Goal: Task Accomplishment & Management: Manage account settings

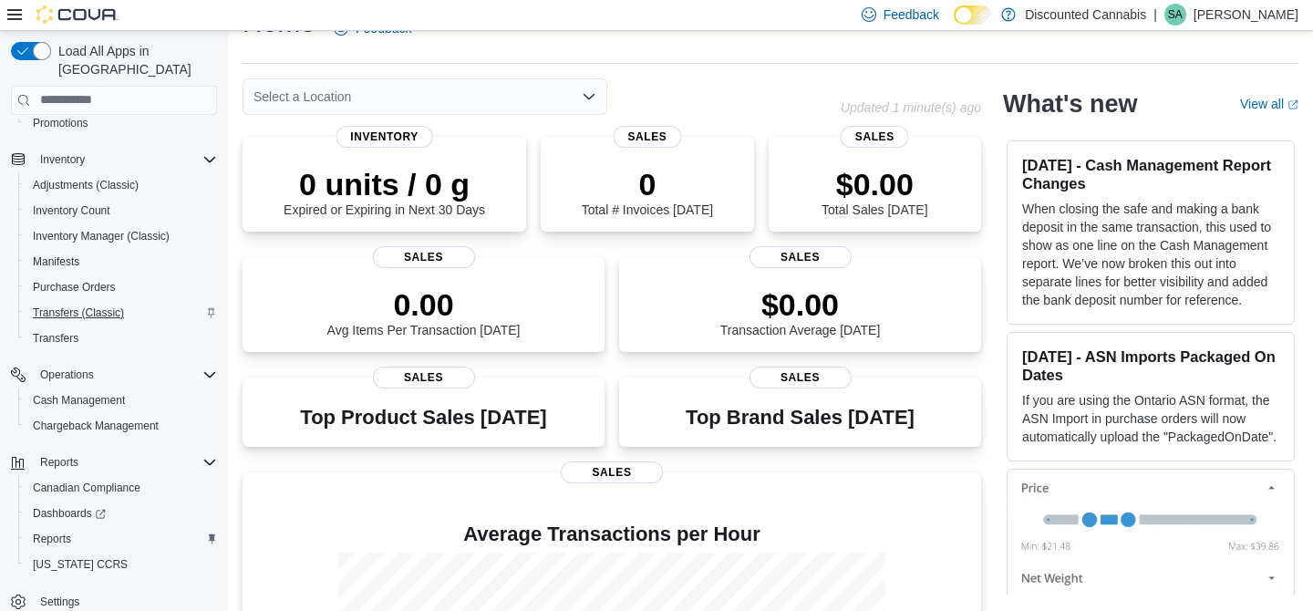
scroll to position [46, 0]
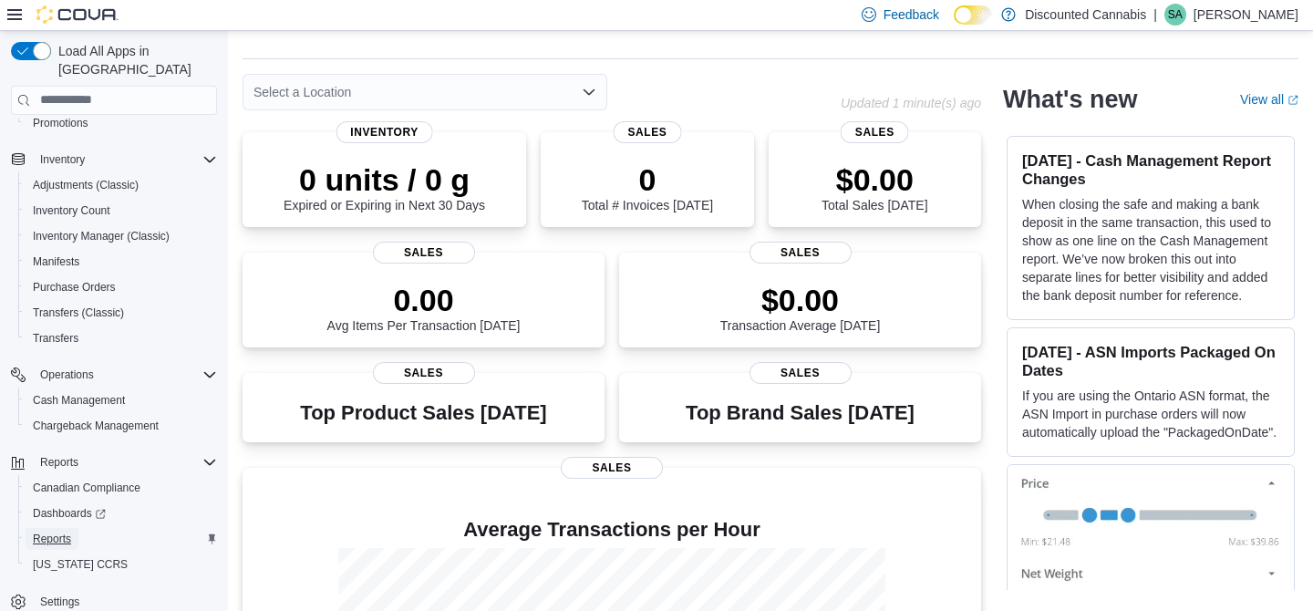
click at [65, 532] on span "Reports" at bounding box center [52, 539] width 38 height 15
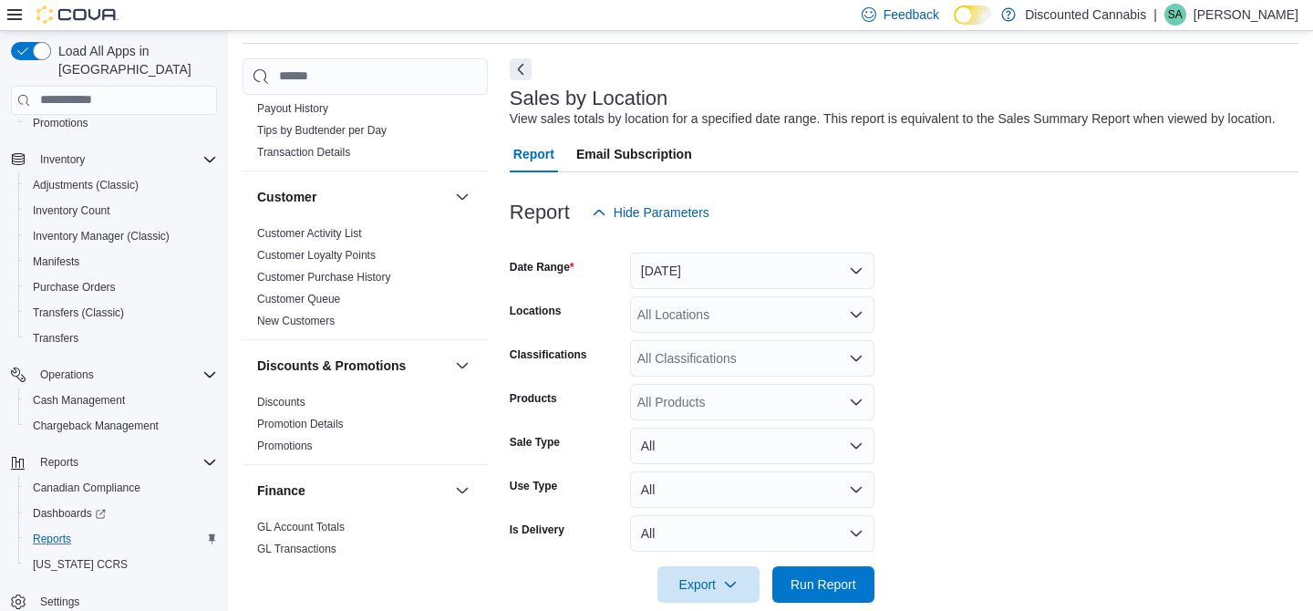
scroll to position [348, 0]
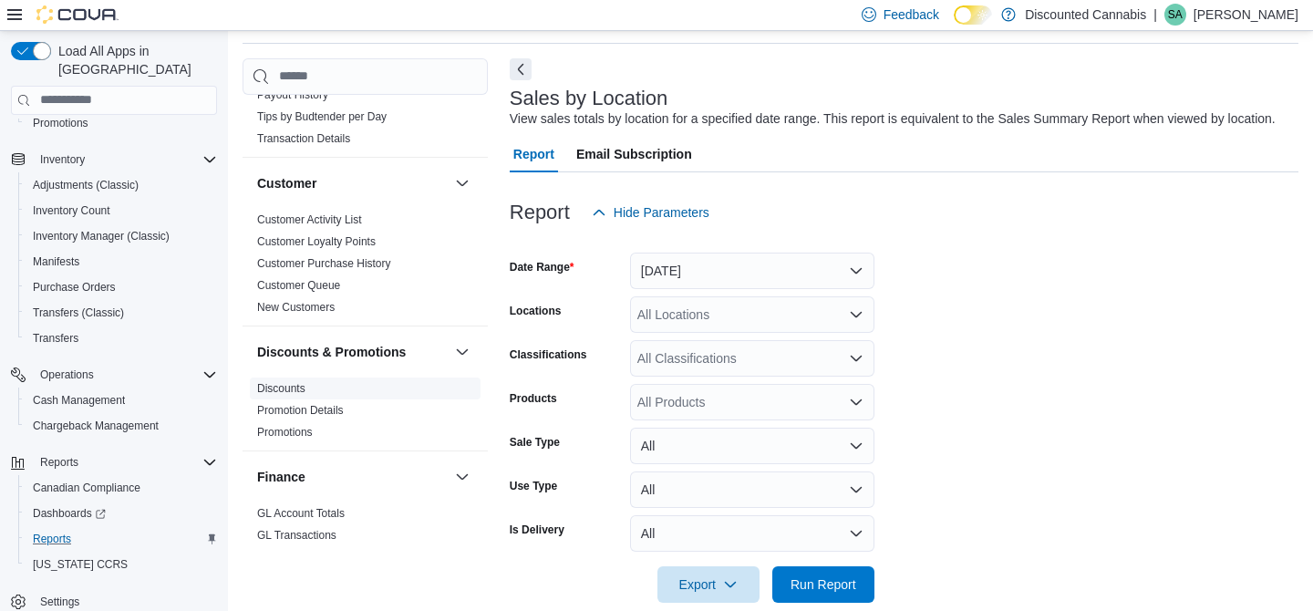
click at [295, 382] on link "Discounts" at bounding box center [281, 388] width 48 height 13
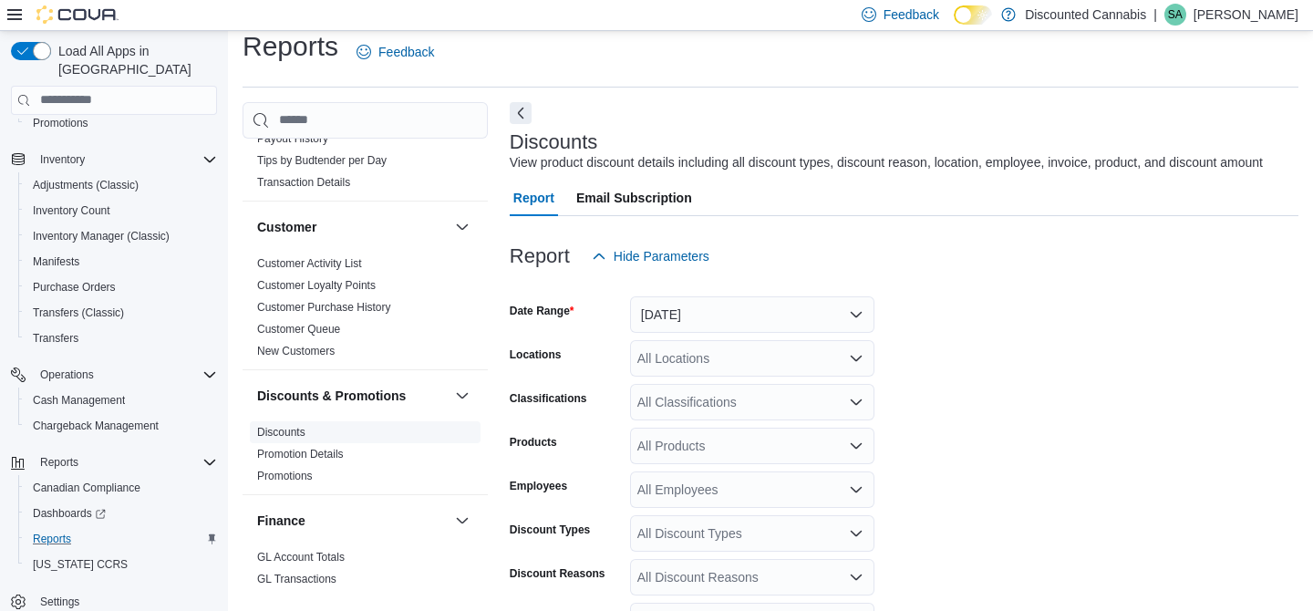
scroll to position [61, 0]
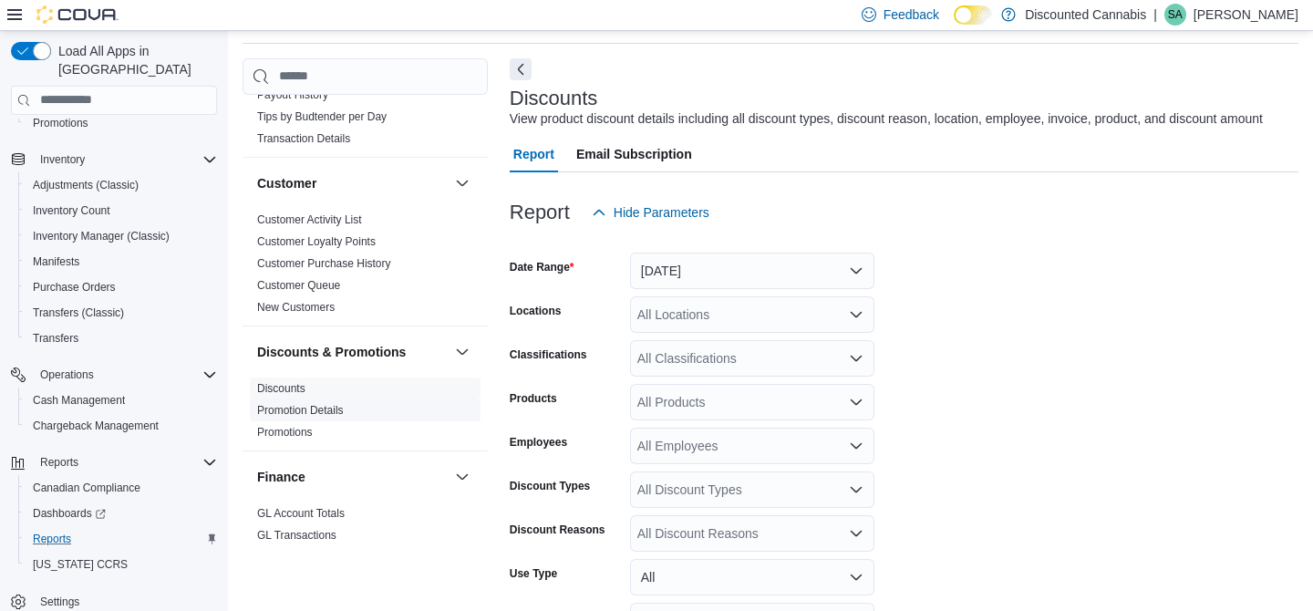
click at [298, 404] on link "Promotion Details" at bounding box center [300, 410] width 87 height 13
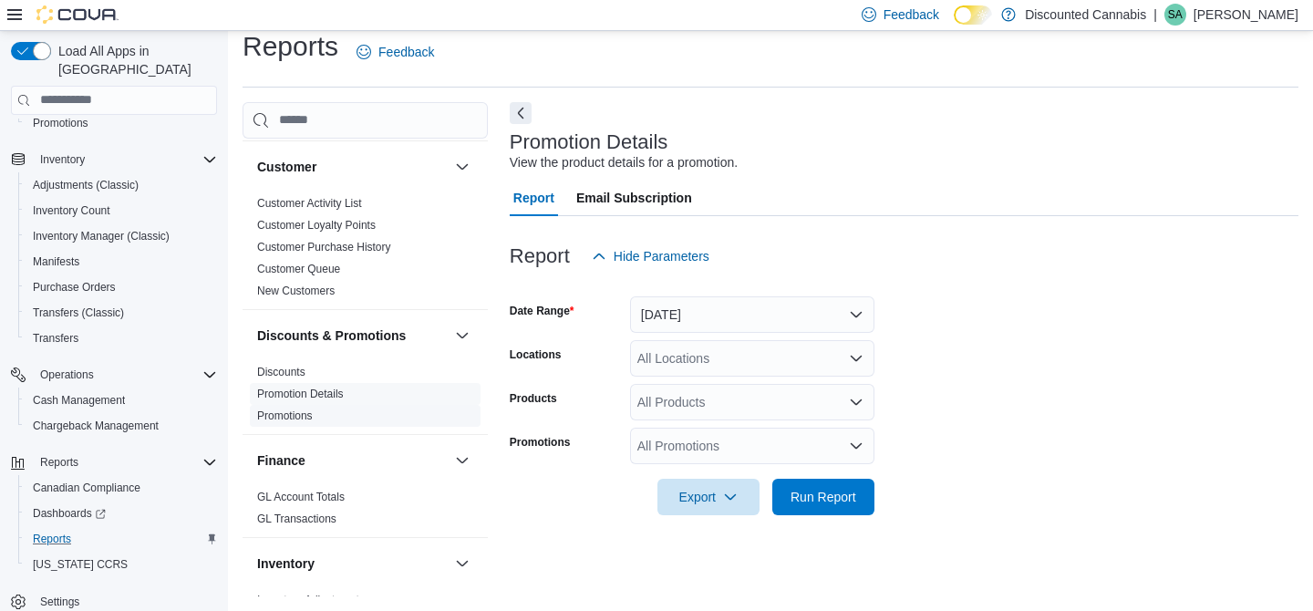
scroll to position [413, 0]
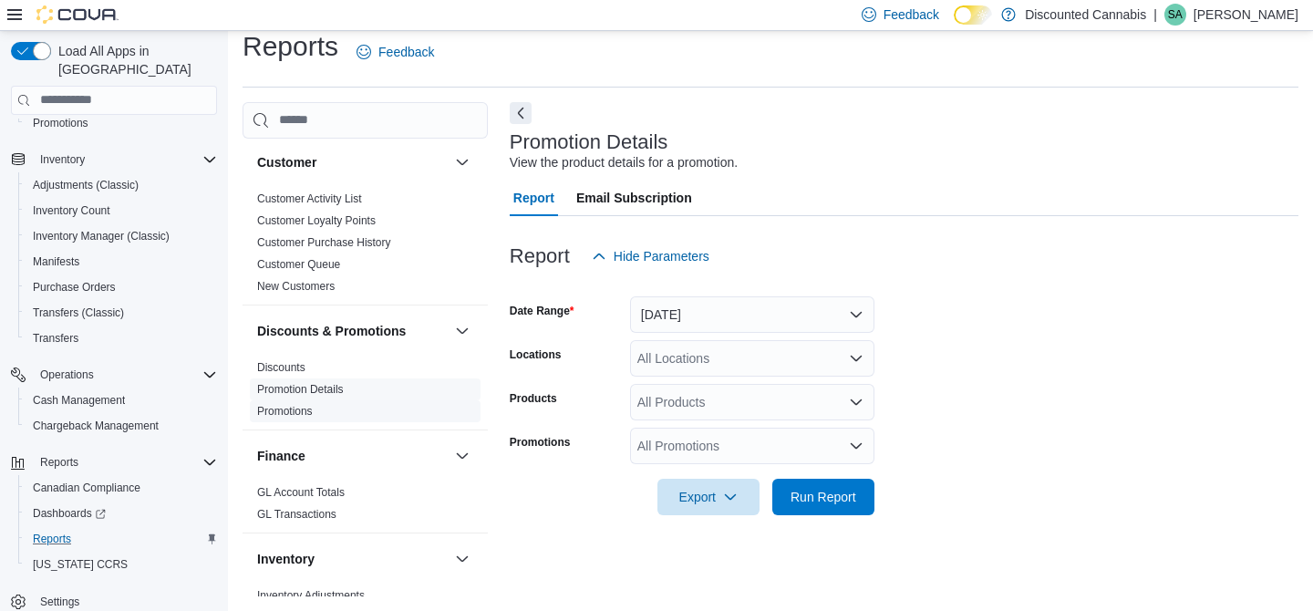
click at [300, 405] on span "Promotions" at bounding box center [365, 411] width 231 height 22
click at [299, 405] on link "Promotions" at bounding box center [285, 411] width 56 height 13
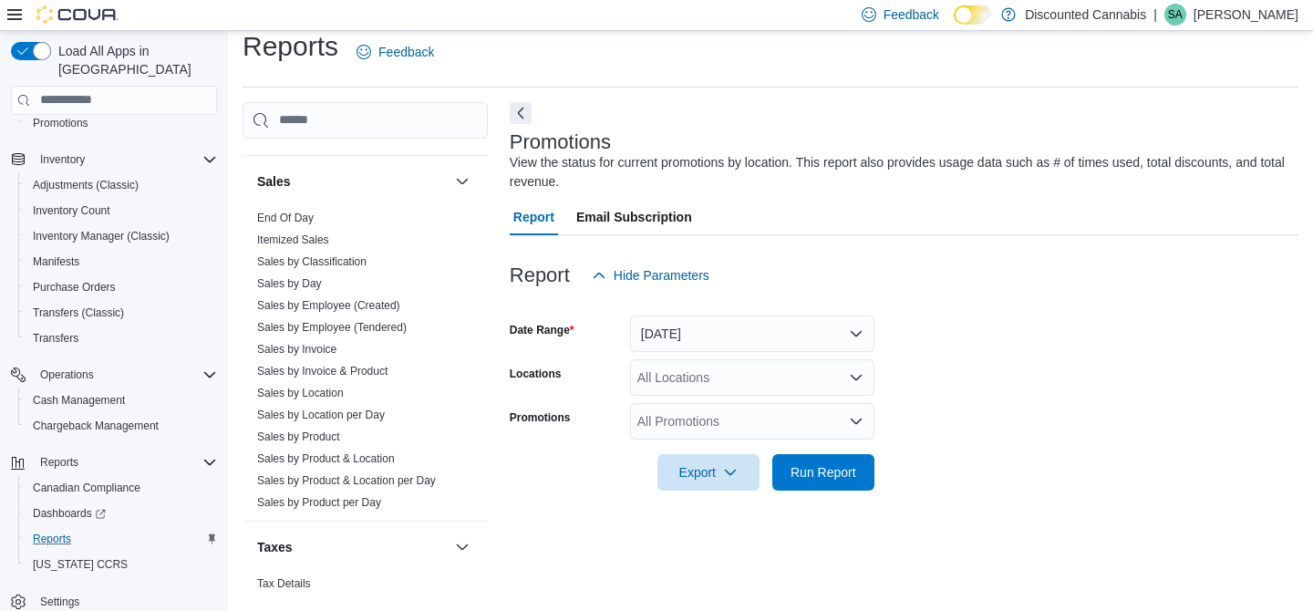
scroll to position [1432, 0]
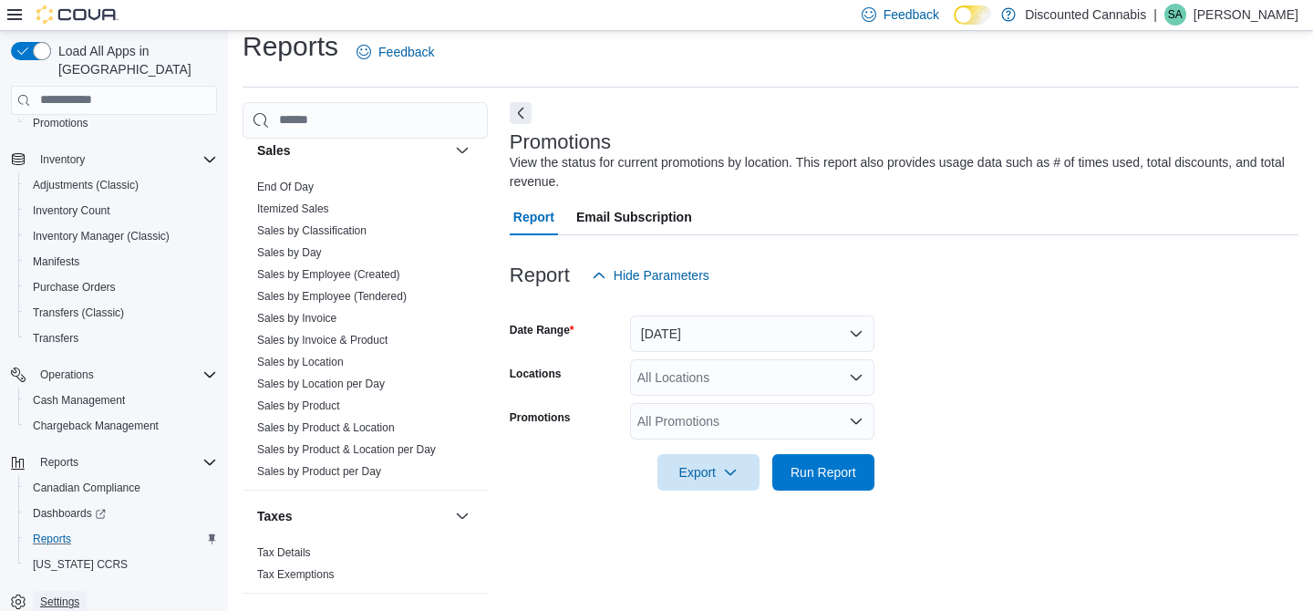
click at [74, 595] on span "Settings" at bounding box center [59, 602] width 39 height 15
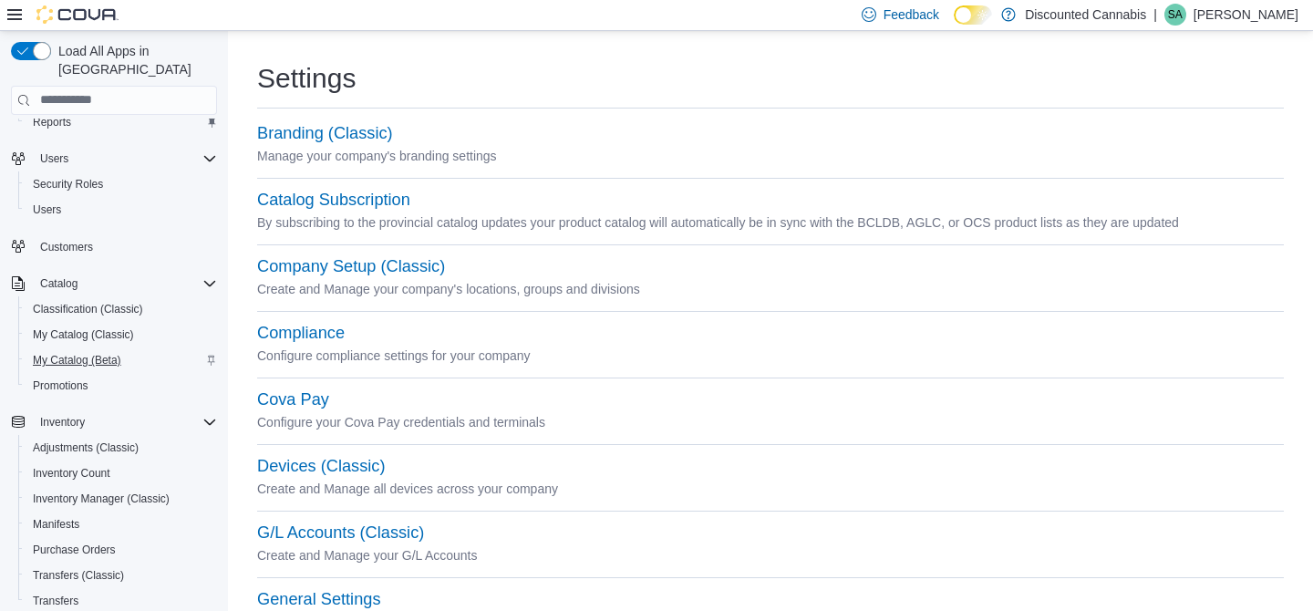
scroll to position [50, 0]
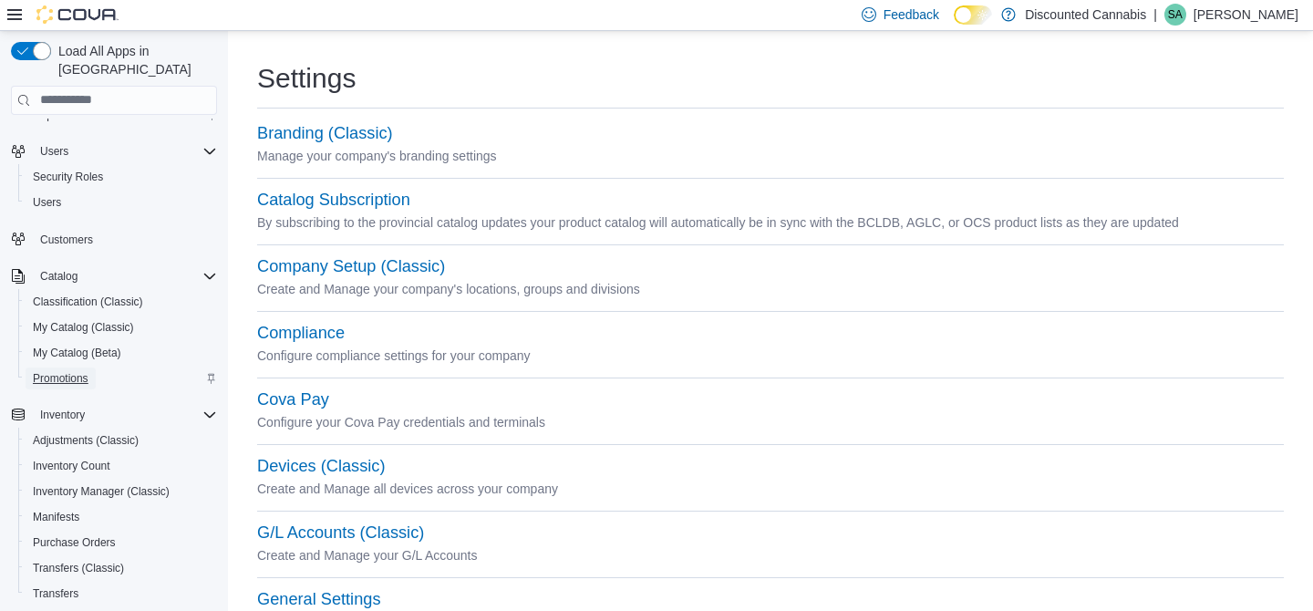
click at [76, 371] on span "Promotions" at bounding box center [61, 378] width 56 height 15
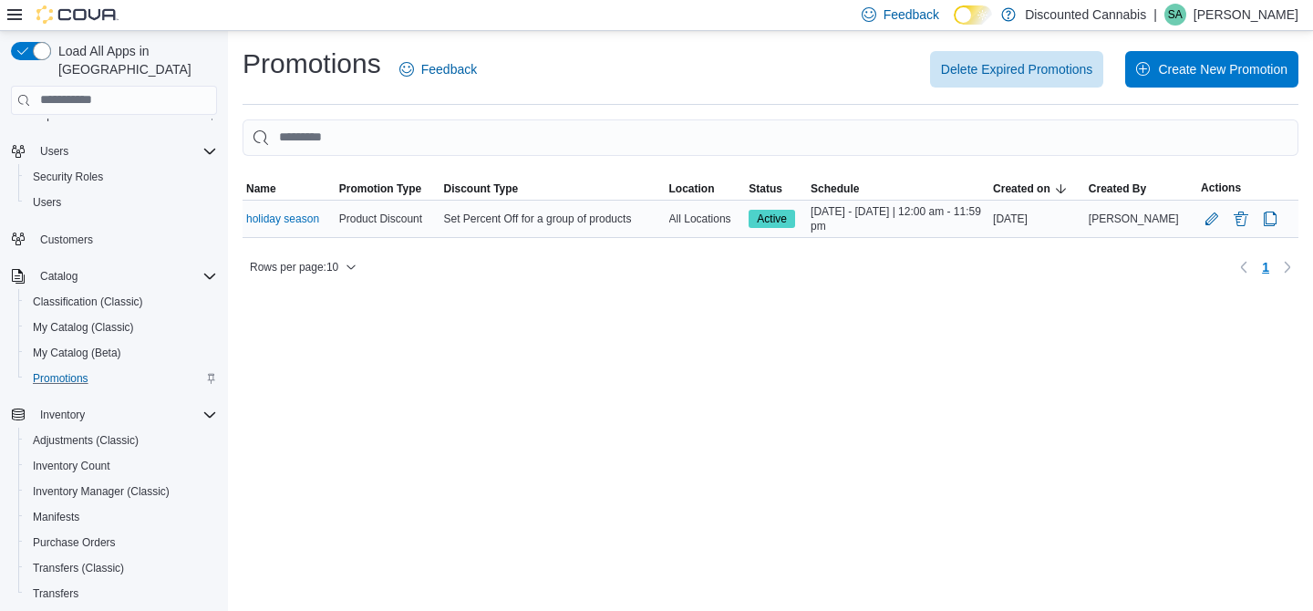
click at [841, 212] on span "Oct 7, 2025 - Nov 7, 2025 | 12:00 am - 11:59 pm" at bounding box center [898, 218] width 175 height 29
click at [1208, 216] on button "Edit Promotion" at bounding box center [1212, 218] width 22 height 22
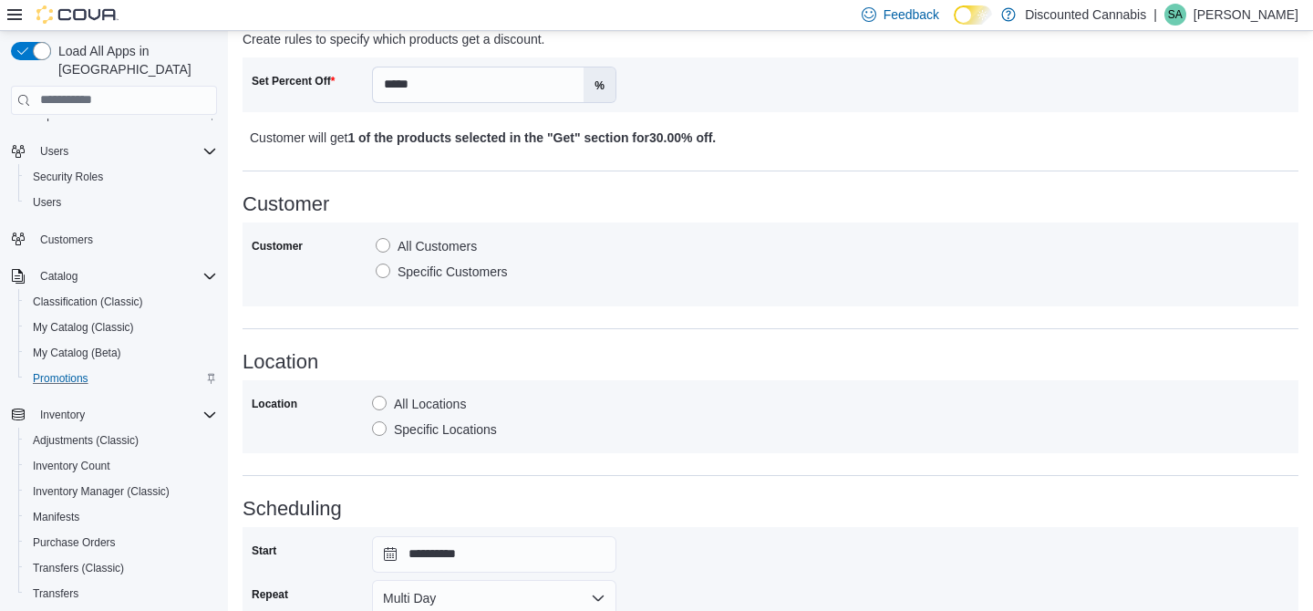
scroll to position [572, 0]
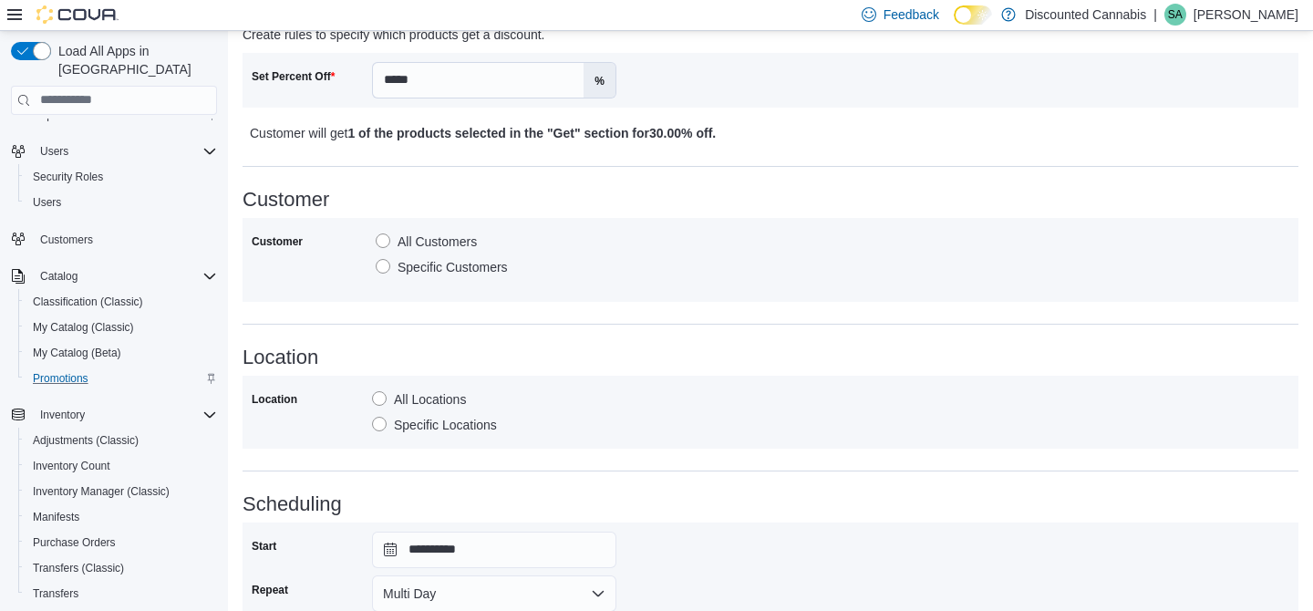
click at [384, 427] on label "Specific Locations" at bounding box center [434, 425] width 125 height 22
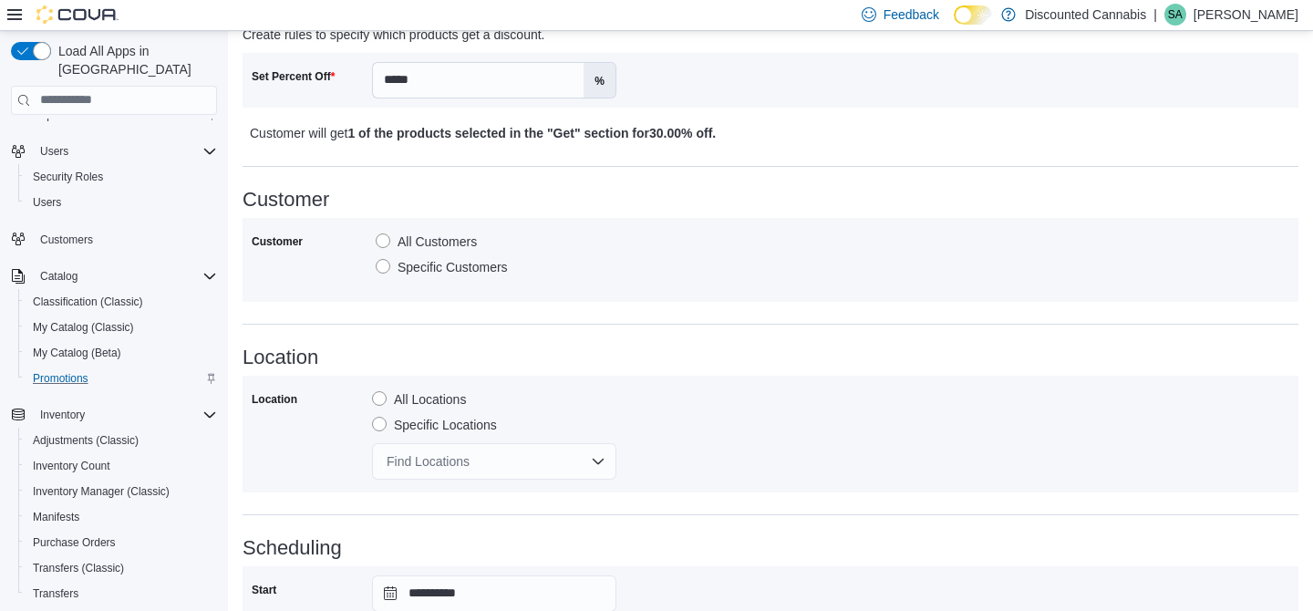
click at [442, 474] on div "Find Locations" at bounding box center [494, 461] width 244 height 36
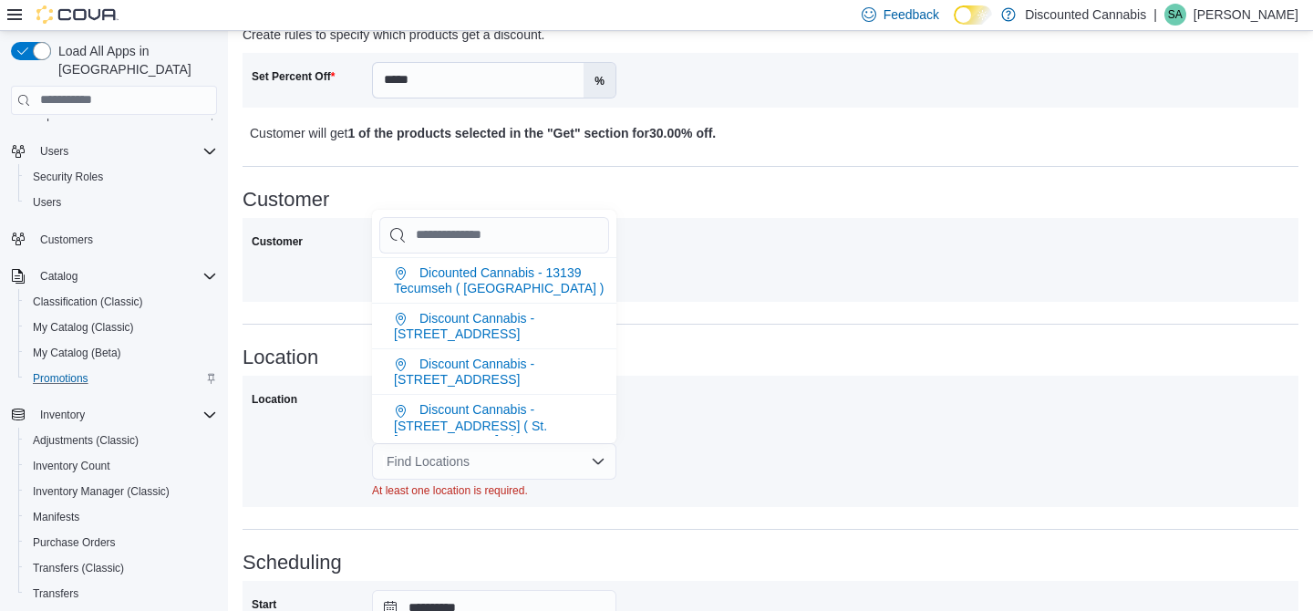
click at [442, 469] on div "Find Locations" at bounding box center [494, 461] width 244 height 36
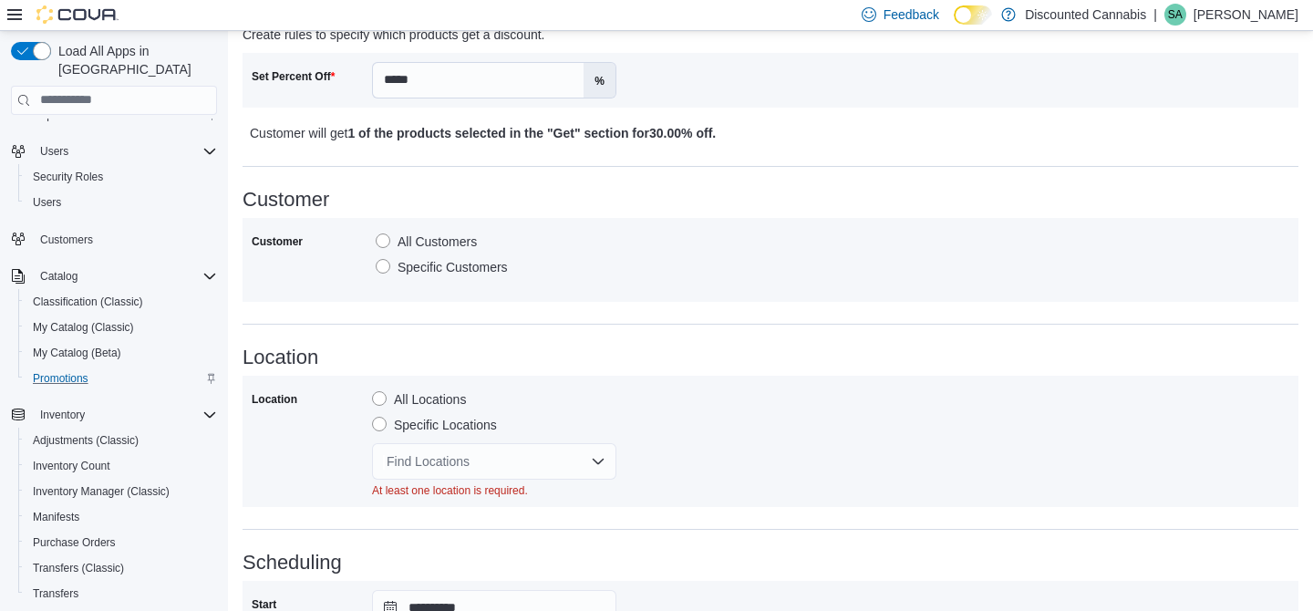
click at [508, 459] on div "Find Locations" at bounding box center [494, 461] width 244 height 36
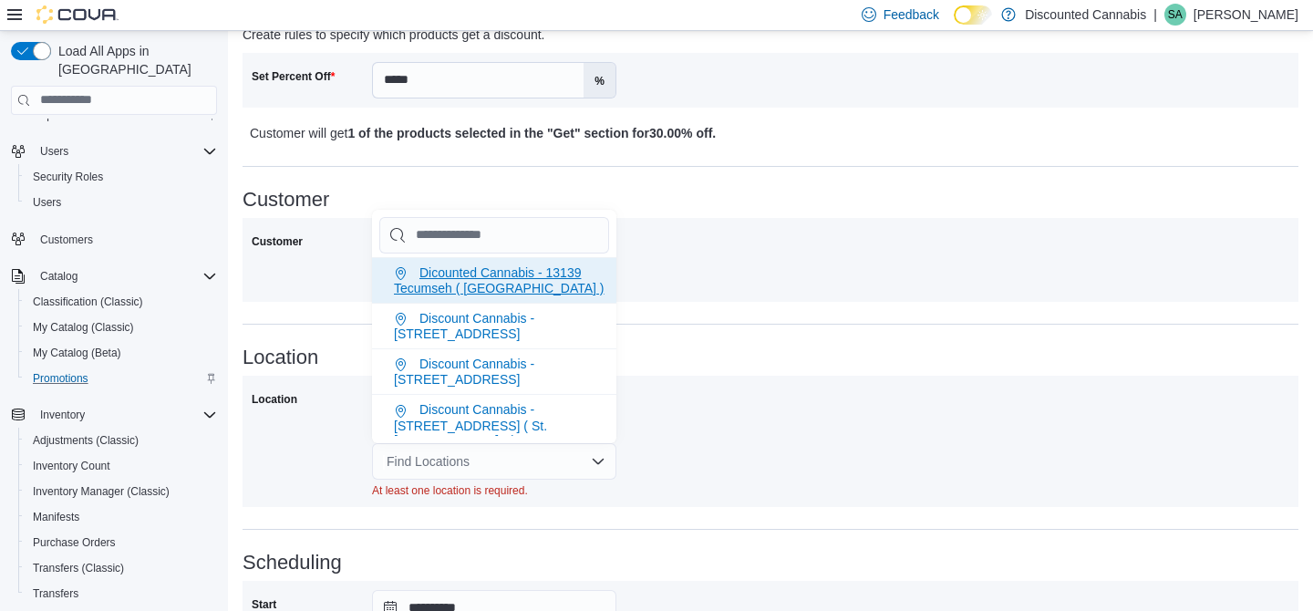
click at [532, 285] on li "Dicounted Cannabis - 13139 Tecumseh ( windsor )" at bounding box center [494, 280] width 244 height 46
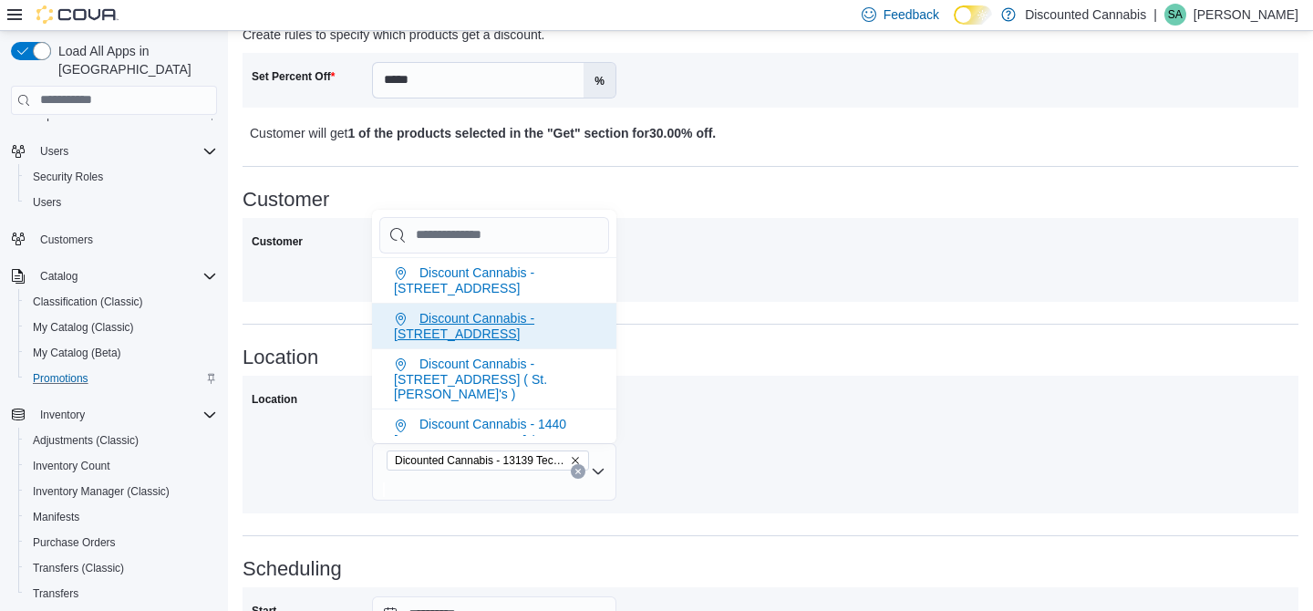
click at [534, 322] on span "Discount Cannabis - 2007 Wyandotte St ( Windsor )" at bounding box center [464, 326] width 140 height 30
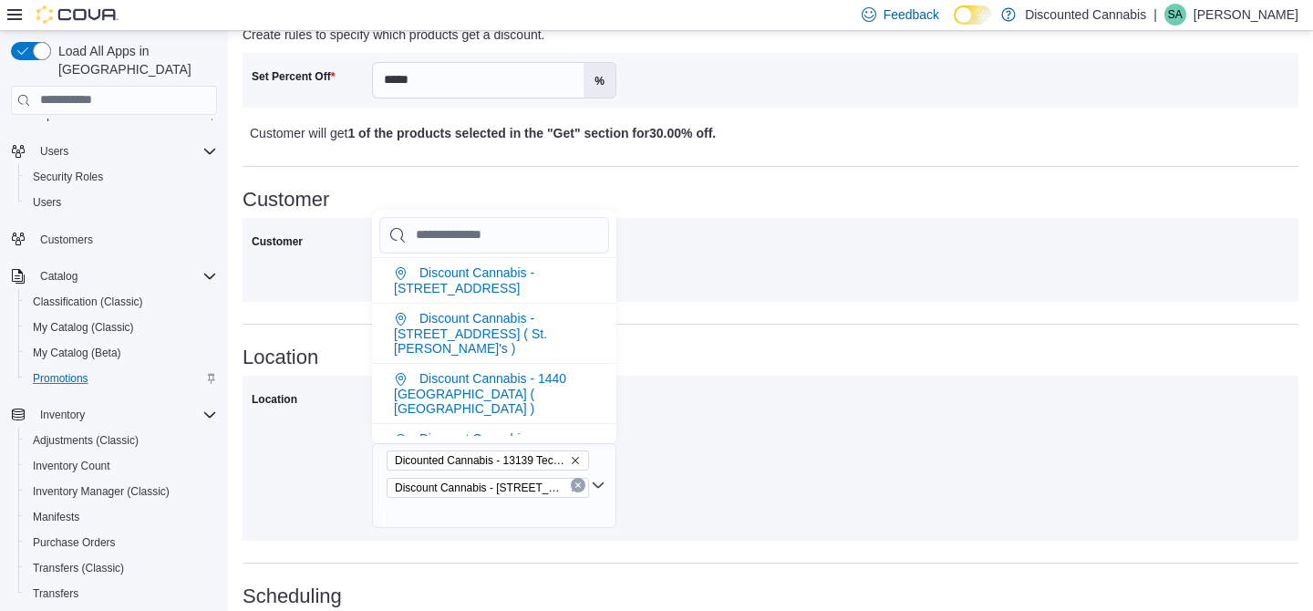
click at [540, 322] on span "Discount Cannabis - 100 Fourth Ave ( St. Catharine's )" at bounding box center [470, 333] width 153 height 45
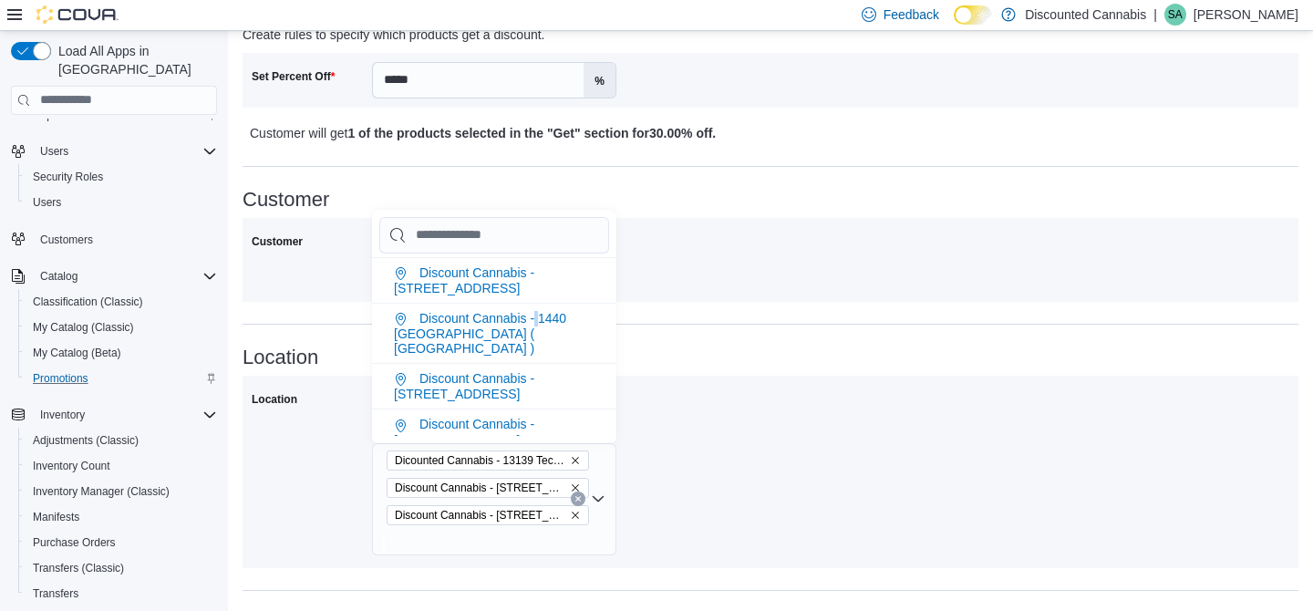
click at [540, 322] on span "Discount Cannabis - 1440 jalna ( London )" at bounding box center [480, 333] width 172 height 45
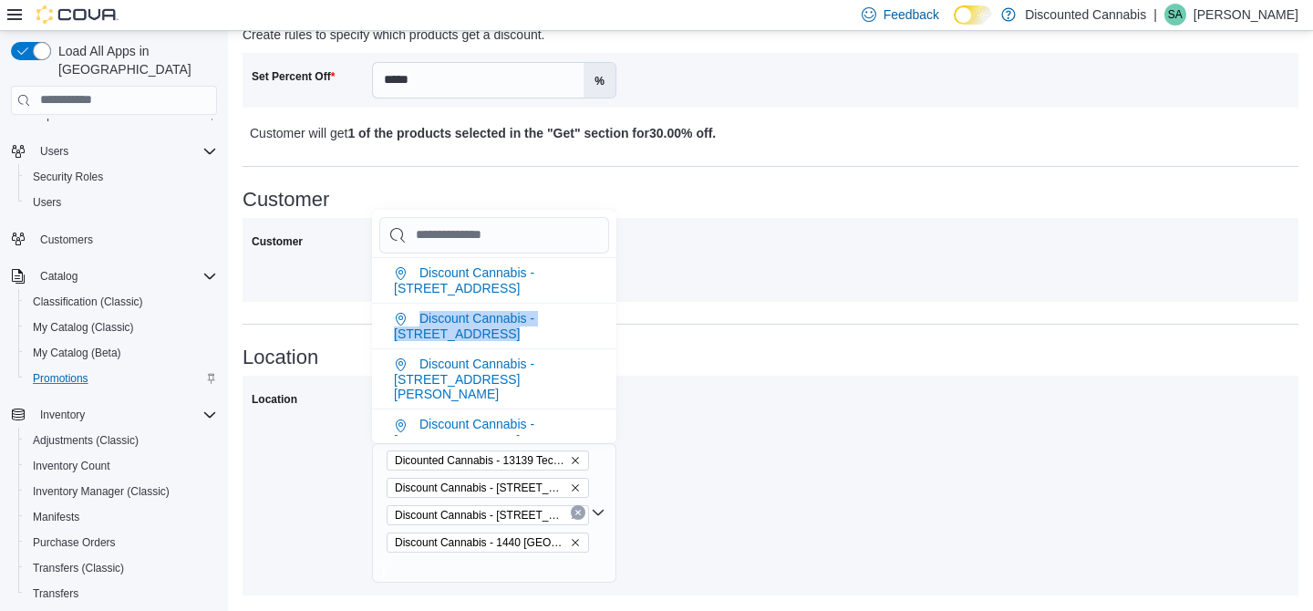
click at [534, 322] on span "Discount Cannabis - 229 St Clair Street ( Chatham )" at bounding box center [464, 326] width 140 height 30
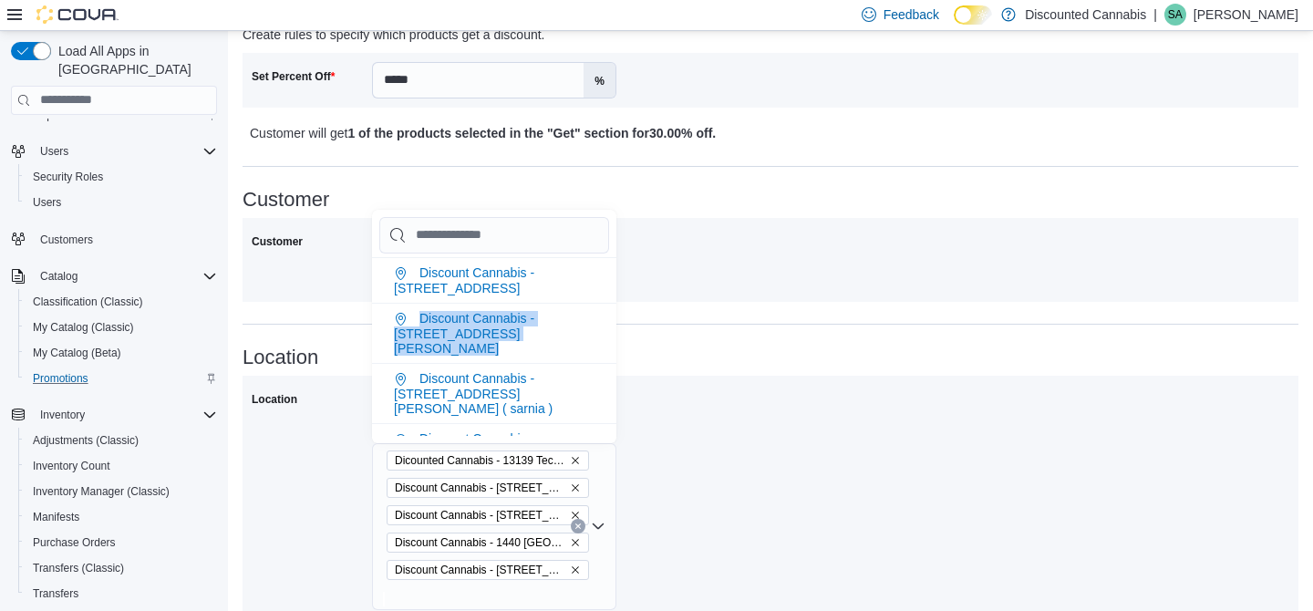
click at [534, 322] on span "Discount Cannabis - 2783 Howard Ave ( Windsor )" at bounding box center [464, 333] width 140 height 45
click at [540, 371] on span "Discount Cannabis - 317 George St ( sarnia )" at bounding box center [473, 393] width 159 height 45
click at [534, 431] on span "Discount Cannabis - 590 Oxford St E. ( london )" at bounding box center [464, 446] width 140 height 30
click at [540, 470] on li "Discount Cannabis - Amherstburg" at bounding box center [494, 493] width 244 height 46
click at [534, 523] on span "Discount Cannabis - Essex" at bounding box center [464, 538] width 140 height 30
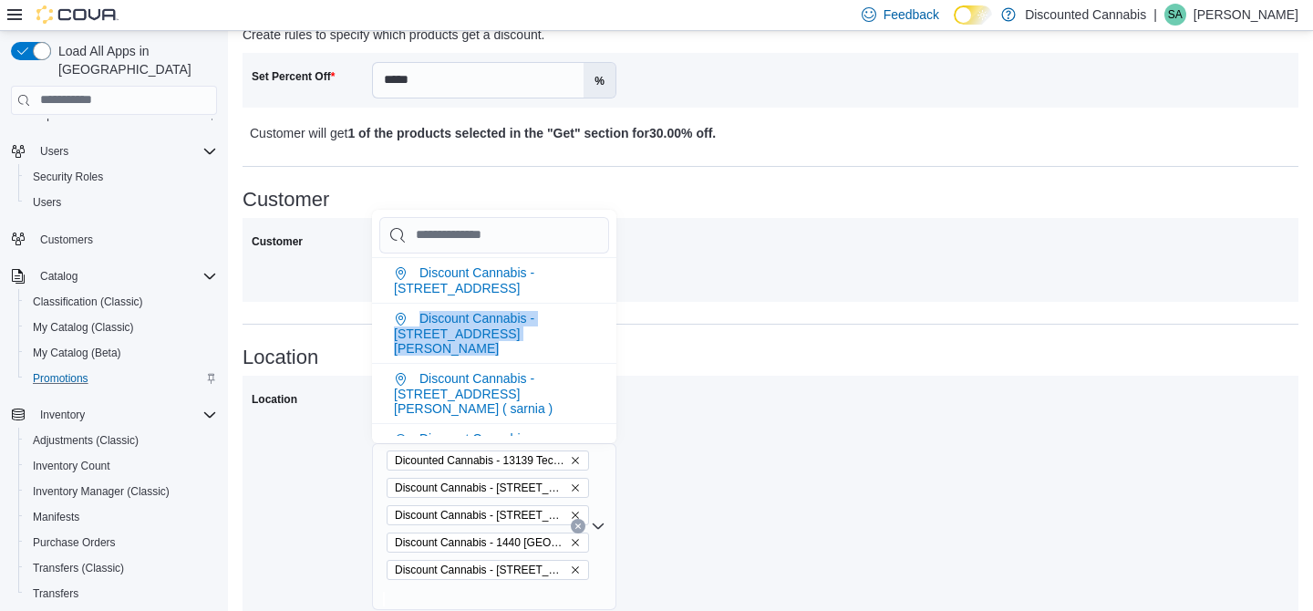
click at [534, 569] on span "Discount Cannabis - Kingsville" at bounding box center [464, 584] width 140 height 30
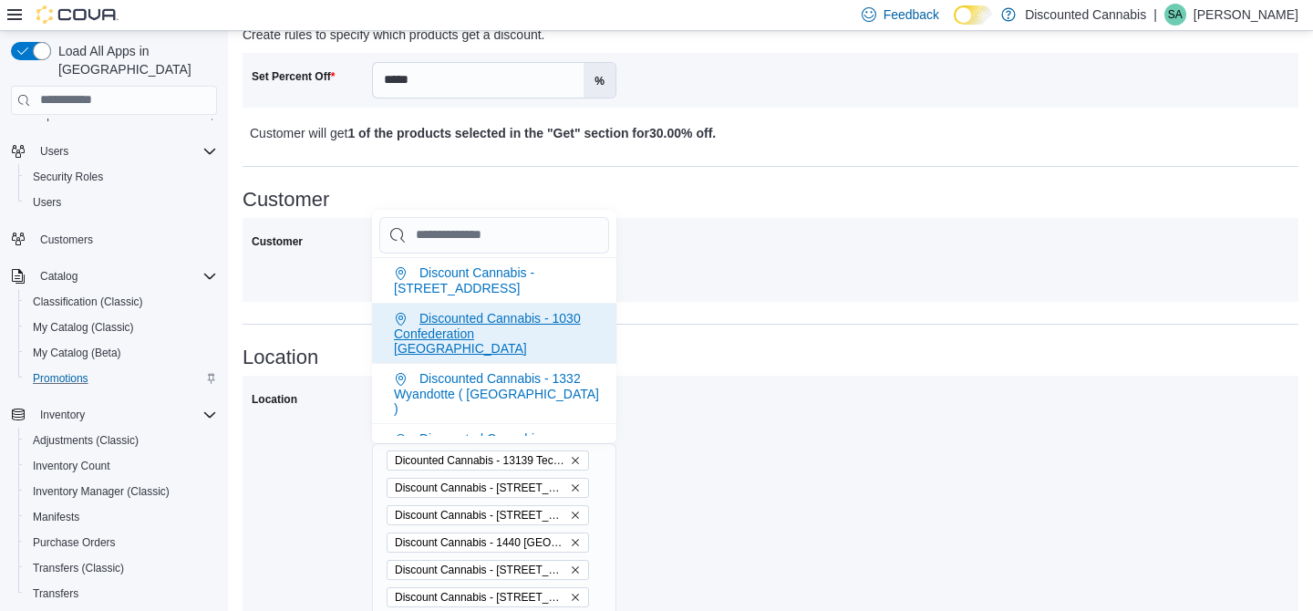
click at [532, 290] on span "Discount Cannabis - 3156 Sandwich St. ( Windsor )" at bounding box center [464, 280] width 140 height 30
click at [522, 311] on span "Discounted Cannabis - 1030 Confederation St - Sarnia" at bounding box center [487, 333] width 187 height 45
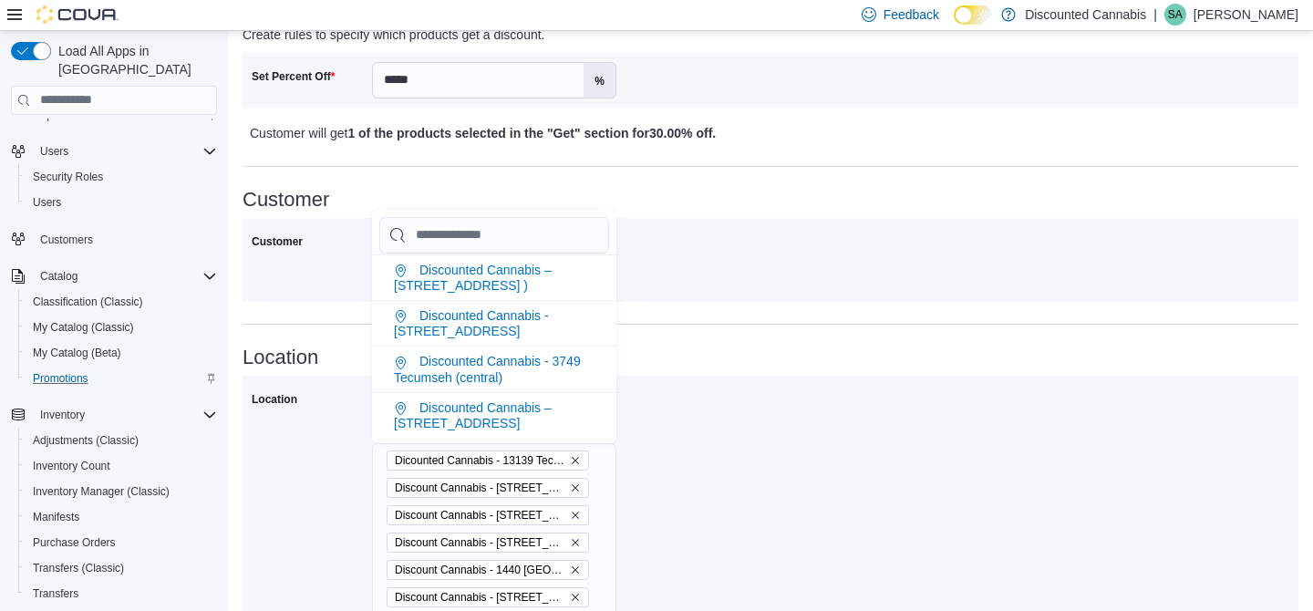
scroll to position [79, 0]
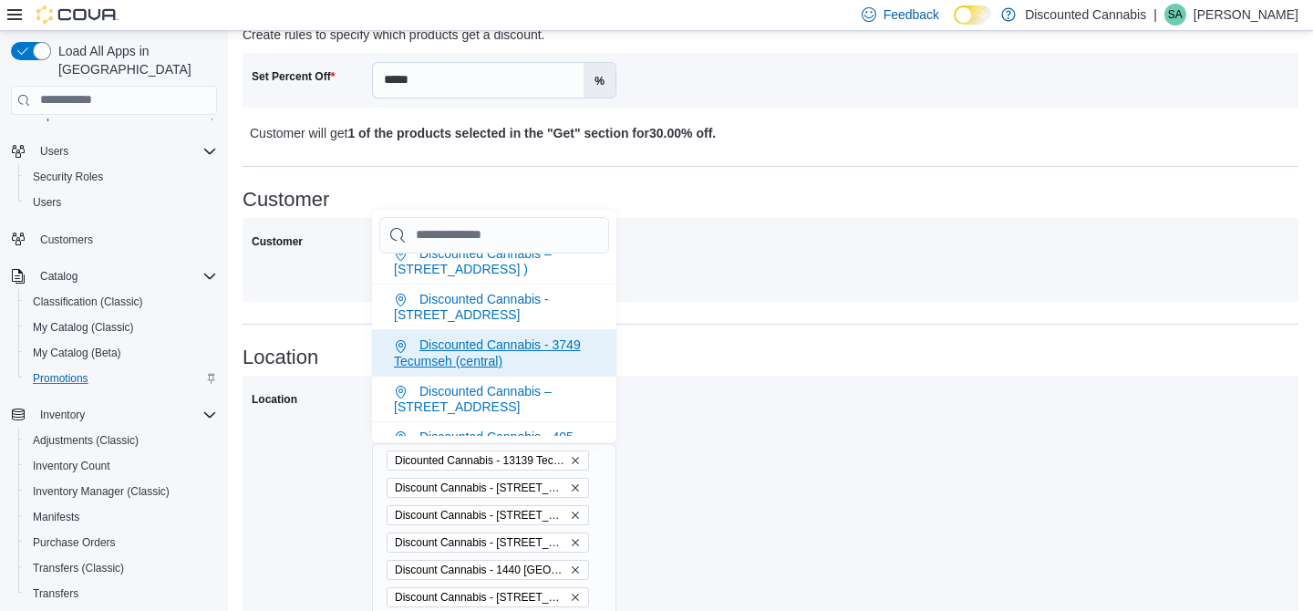
click at [514, 329] on li "Discounted Cannabis - 3749 Tecumseh (central)" at bounding box center [494, 352] width 244 height 46
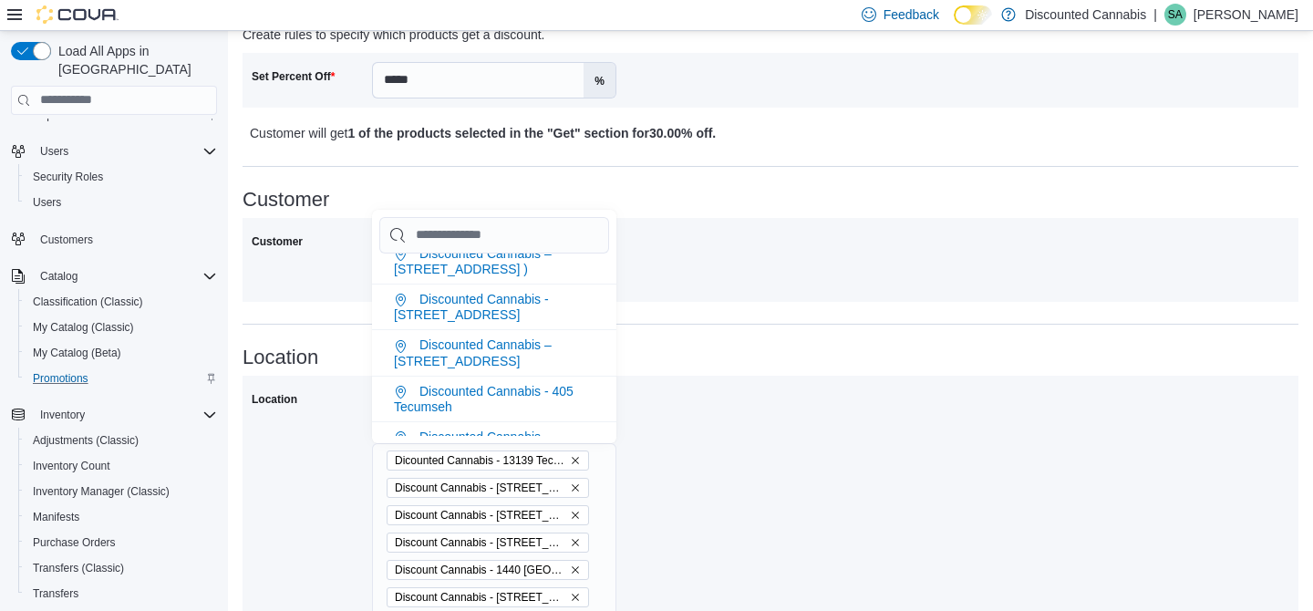
click at [514, 329] on li "Discounted Cannabis – 397 Wyandotte st ( Windsor )" at bounding box center [494, 352] width 244 height 46
click at [514, 329] on li "Discounted Cannabis - 405 Tecumseh" at bounding box center [494, 352] width 244 height 46
click at [514, 329] on li "Discounted Cannabis – 4450 Walker Rd (Windsor )" at bounding box center [494, 359] width 244 height 60
click at [514, 390] on li "Discounted Cannabis - 4782 Wyandotte ( Windsor )" at bounding box center [494, 420] width 244 height 60
click at [514, 450] on li "Discounted Cannabis - 5939 Wyandotte ( Windsor )" at bounding box center [494, 480] width 244 height 60
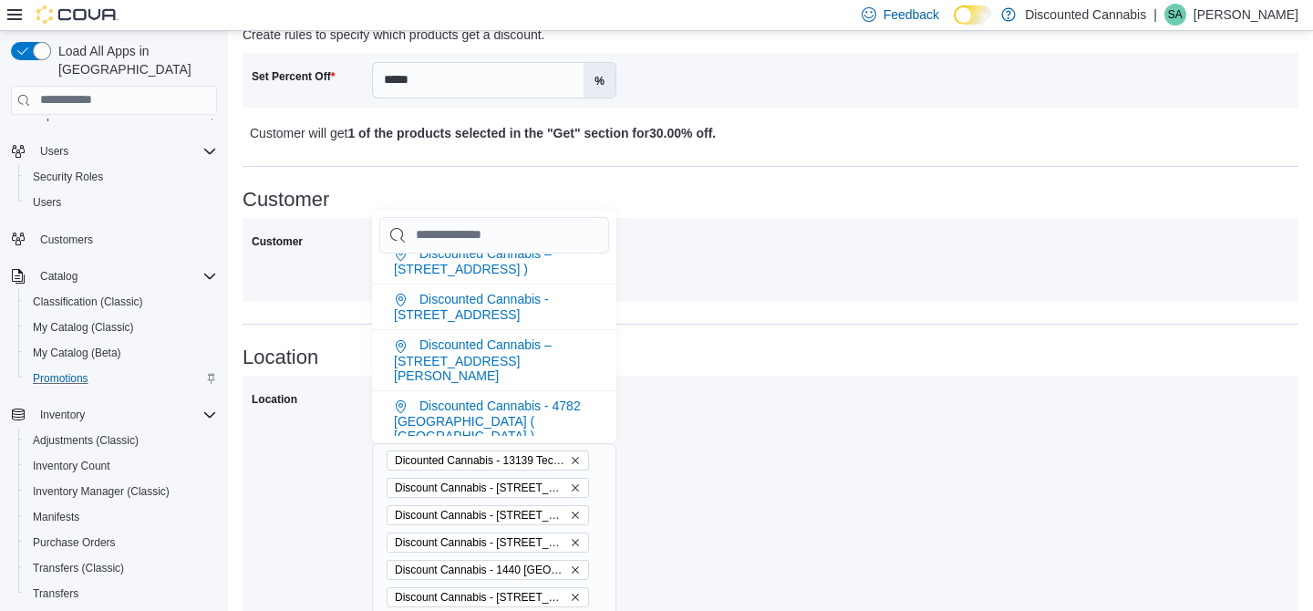
click at [514, 511] on li "Discounted Cannabis - Barrie (Anne St.)" at bounding box center [494, 534] width 244 height 46
click at [512, 299] on span "Discounted Cannabis - 1776 University Ave (Windsor )" at bounding box center [471, 307] width 155 height 30
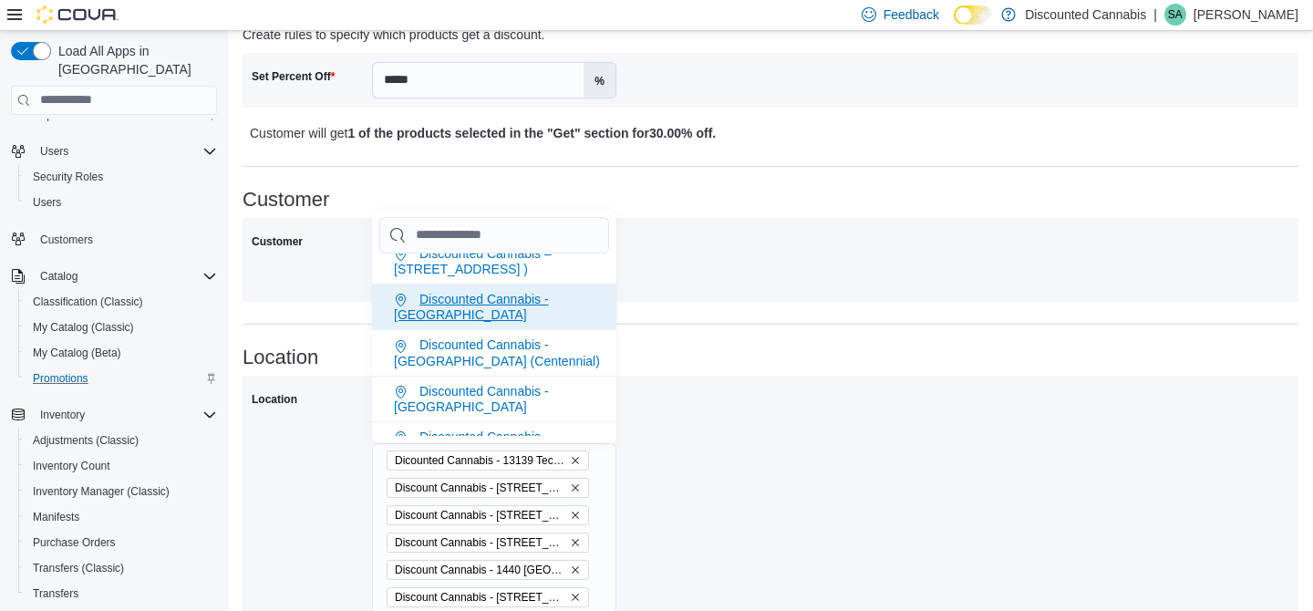
click at [512, 292] on span "Discounted Cannabis - Belle River" at bounding box center [471, 307] width 155 height 30
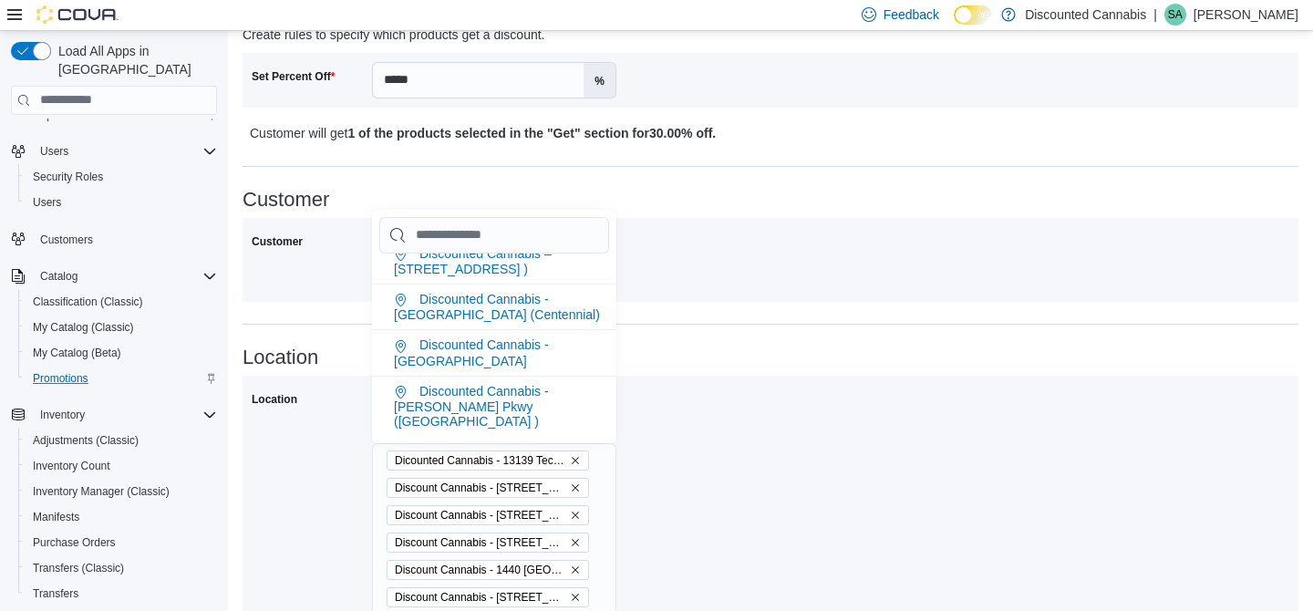
click at [512, 292] on span "Discounted Cannabis - Hamilton (Centennial)" at bounding box center [497, 307] width 206 height 30
click at [512, 292] on span "Discounted Cannabis - Lasalle" at bounding box center [471, 307] width 155 height 30
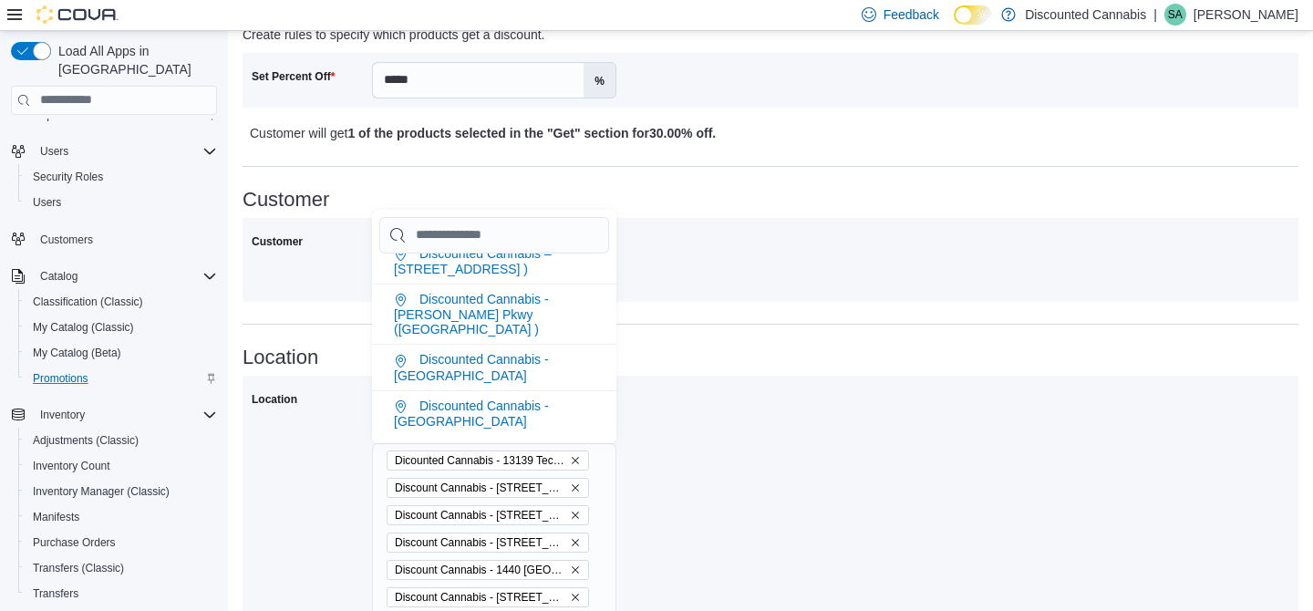
click at [512, 292] on span "Discounted Cannabis - Lauzon Pkwy (Windsor )" at bounding box center [471, 314] width 155 height 45
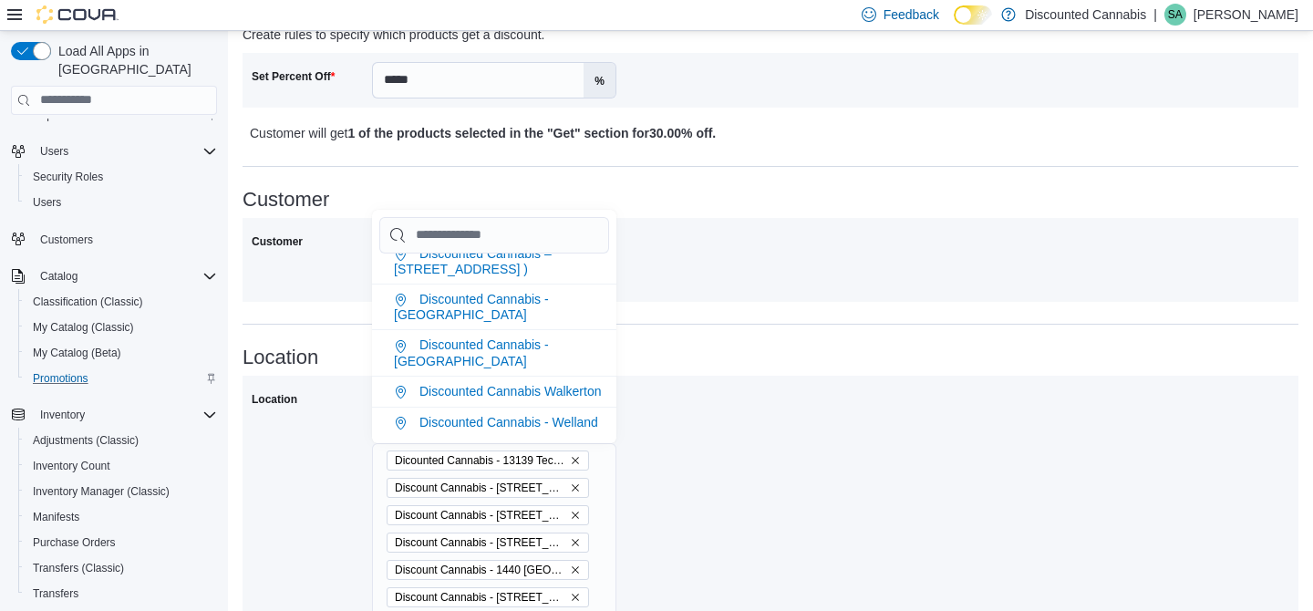
click at [512, 292] on span "Discounted Cannabis - Leamington" at bounding box center [471, 307] width 155 height 30
click at [512, 337] on span "Discounted Cannabis - Stoney Creek" at bounding box center [471, 352] width 155 height 30
click at [512, 384] on span "Discounted Cannabis Walkerton" at bounding box center [509, 391] width 181 height 15
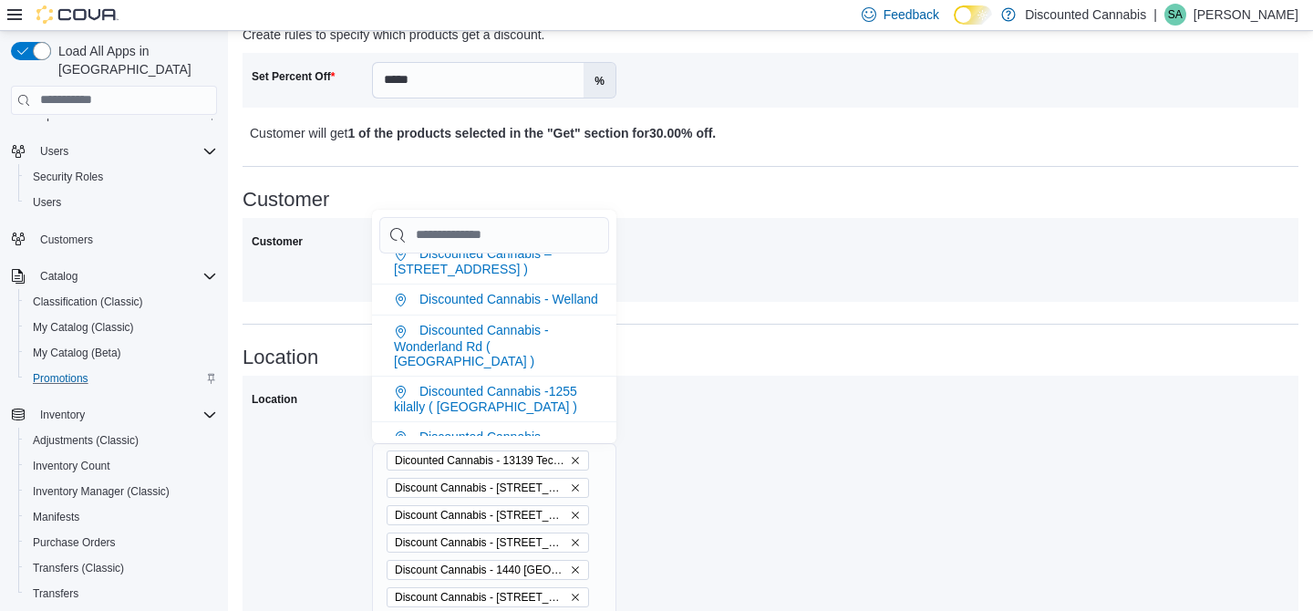
click at [512, 292] on span "Discounted Cannabis - Welland" at bounding box center [508, 299] width 179 height 15
click at [512, 323] on span "Discounted Cannabis - Wonderland Rd ( london )" at bounding box center [471, 345] width 155 height 45
click at [512, 384] on span "Discounted Cannabis -1255 kilally ( London )" at bounding box center [485, 399] width 183 height 30
click at [512, 276] on span "Discounted Cannabis – 1380 london road ( Sarnia )" at bounding box center [473, 261] width 158 height 30
click at [512, 231] on span "Discounted Cannabis - 1332 Wyandotte ( windsor )" at bounding box center [496, 208] width 205 height 45
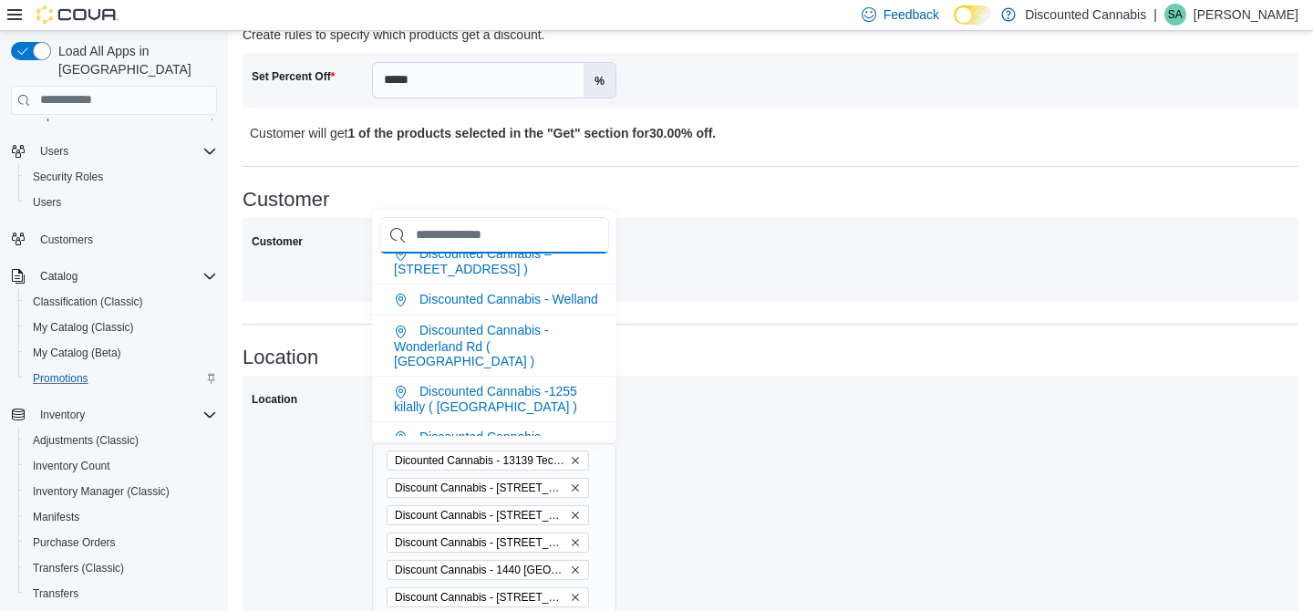
click at [512, 253] on input "Chip List selector" at bounding box center [494, 235] width 230 height 36
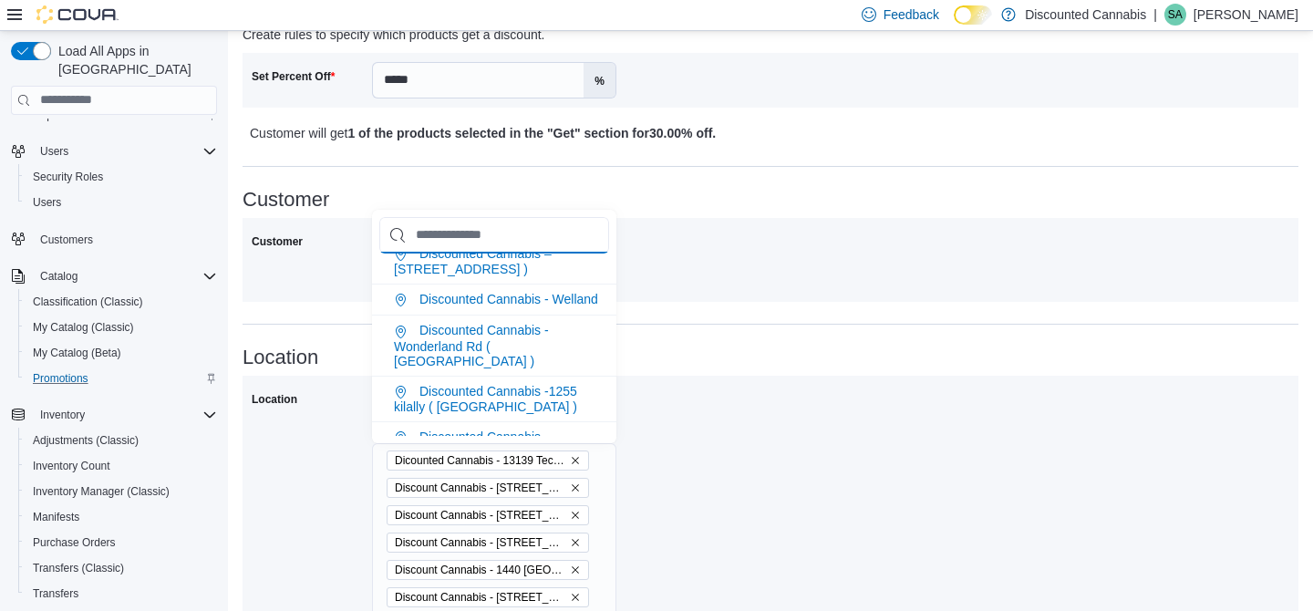
click at [512, 253] on input "Chip List selector" at bounding box center [494, 235] width 230 height 36
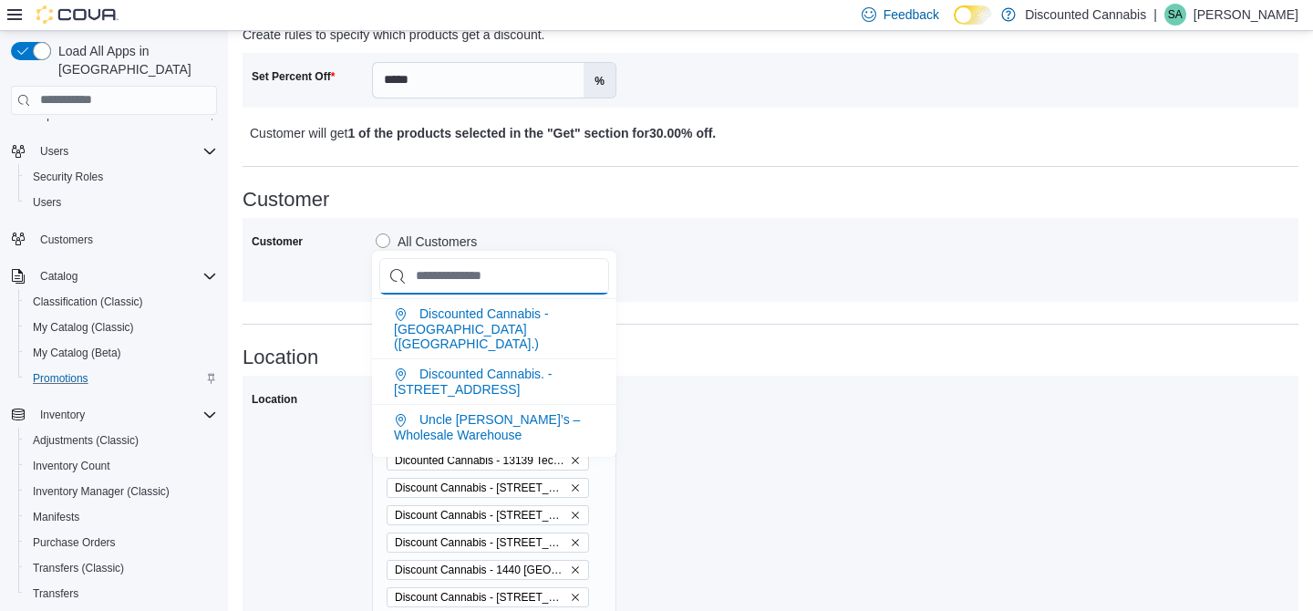
scroll to position [0, 0]
click at [512, 289] on input "Chip List selector" at bounding box center [494, 276] width 230 height 36
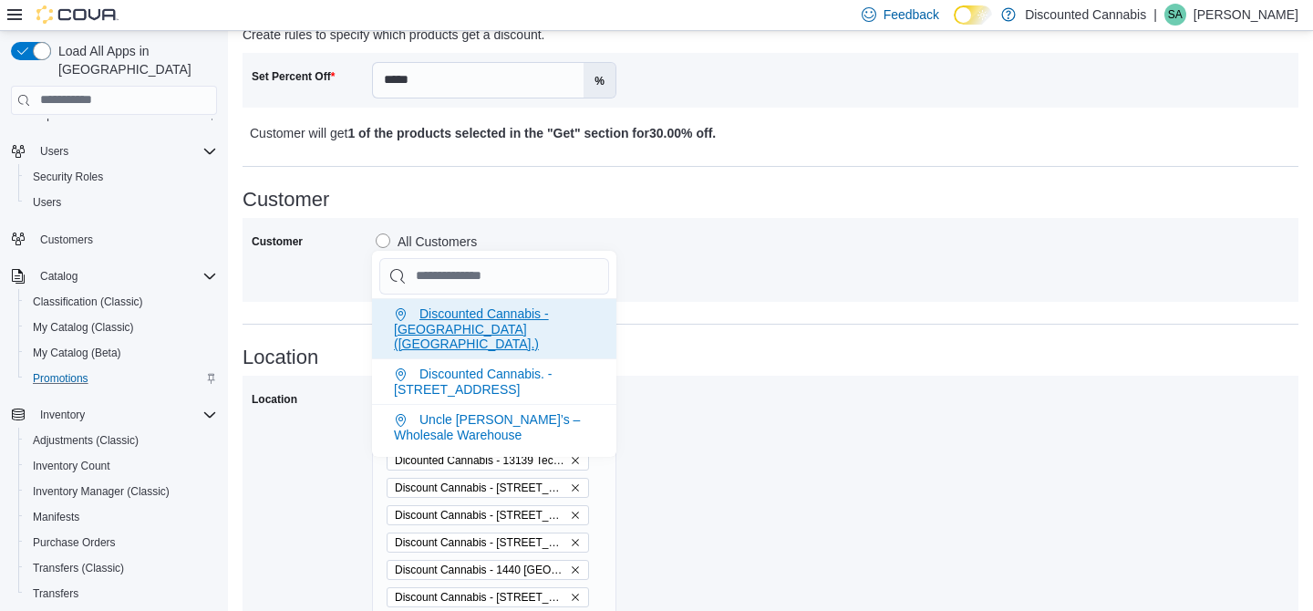
click at [504, 314] on span "Discounted Cannabis -St Catharines (Lake St.)" at bounding box center [471, 328] width 155 height 45
click at [504, 295] on input "Chip List selector" at bounding box center [494, 276] width 230 height 36
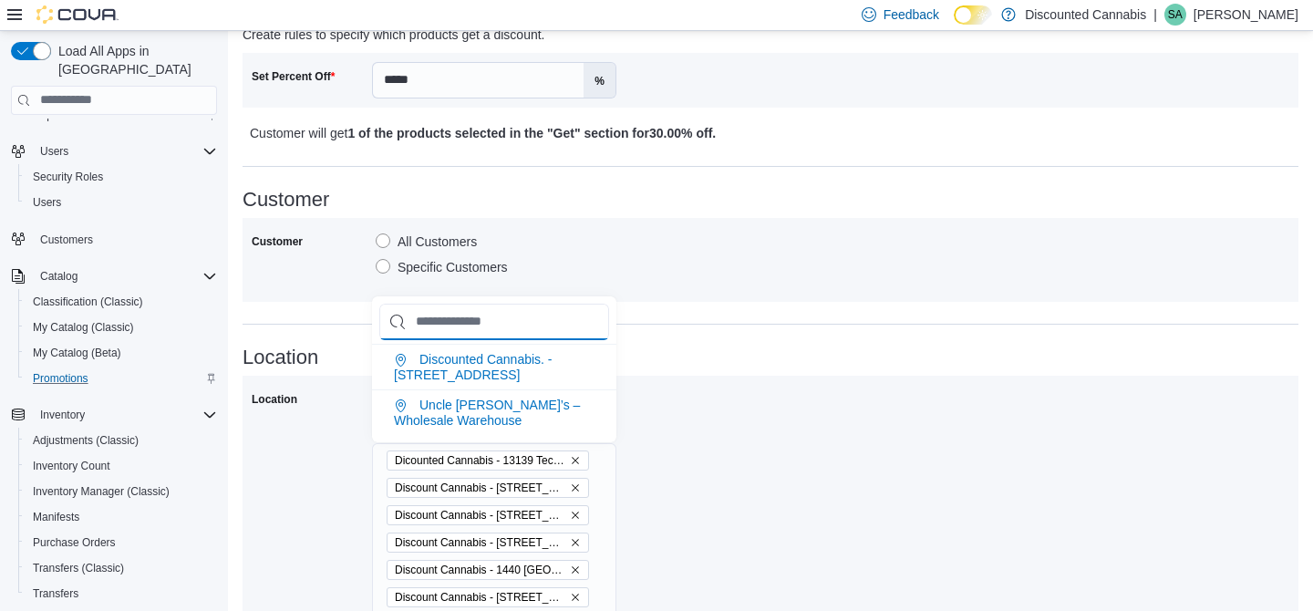
click at [504, 314] on input "Chip List selector" at bounding box center [494, 322] width 230 height 36
click at [491, 350] on li "Discounted Cannabis. - 122 Richmond st ( chatham )" at bounding box center [494, 367] width 244 height 46
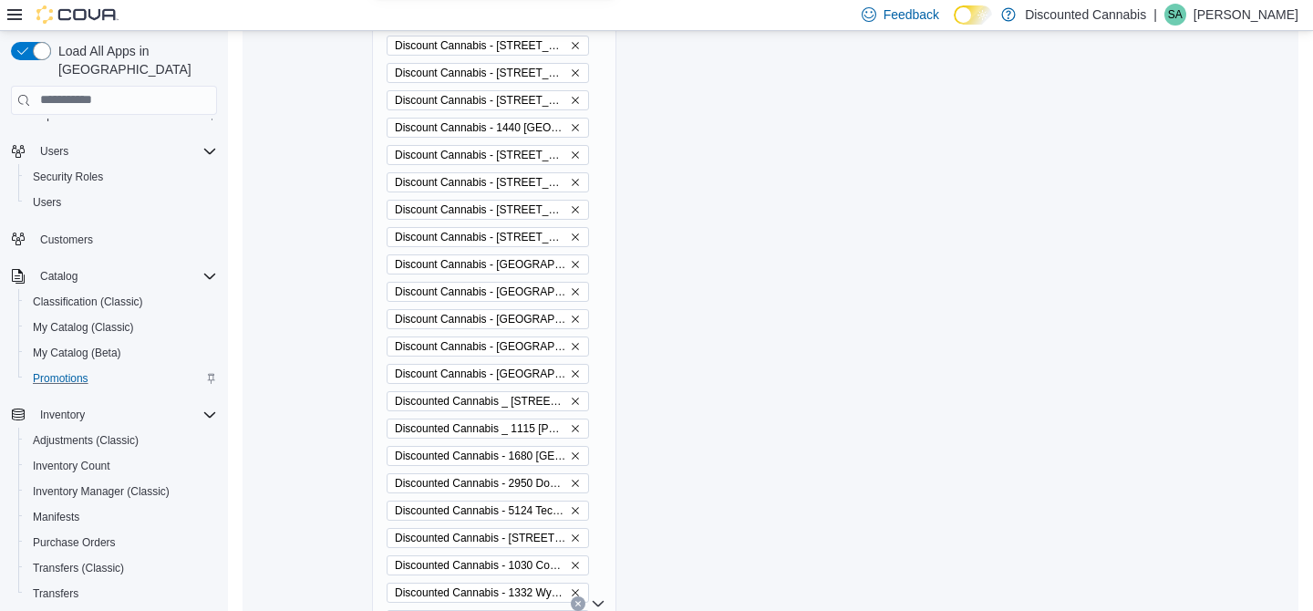
click at [658, 375] on div "Location All Locations Specific Locations Dicounted Cannabis - 13139 Tecumseh (…" at bounding box center [771, 577] width 1038 height 1268
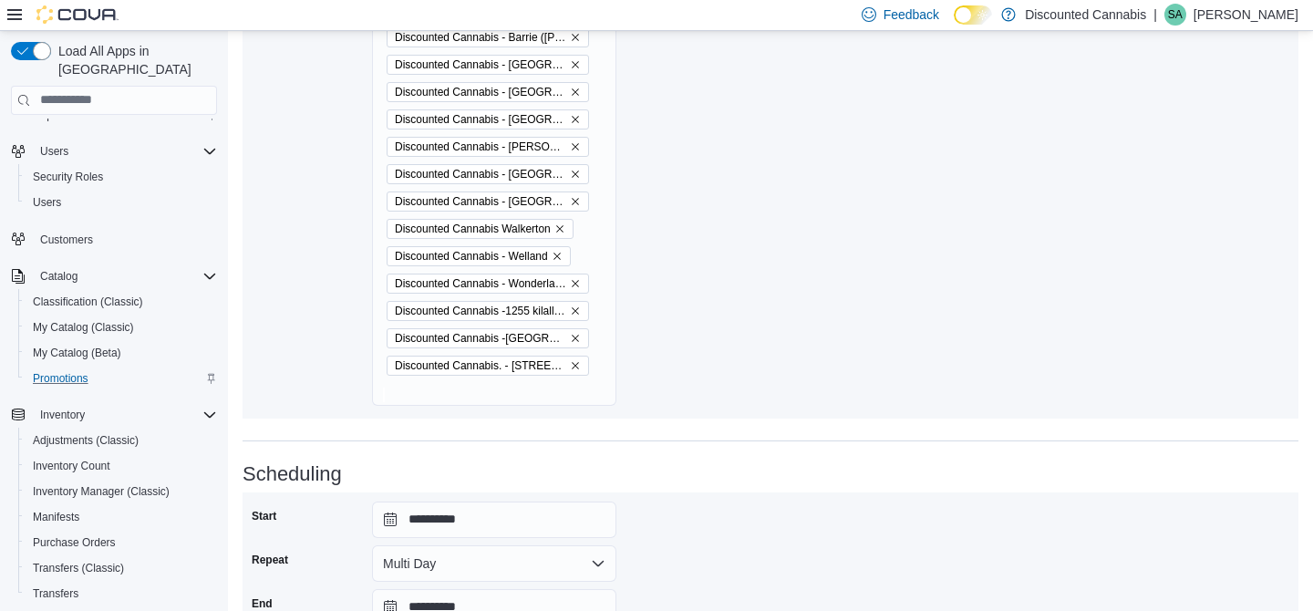
scroll to position [1980, 0]
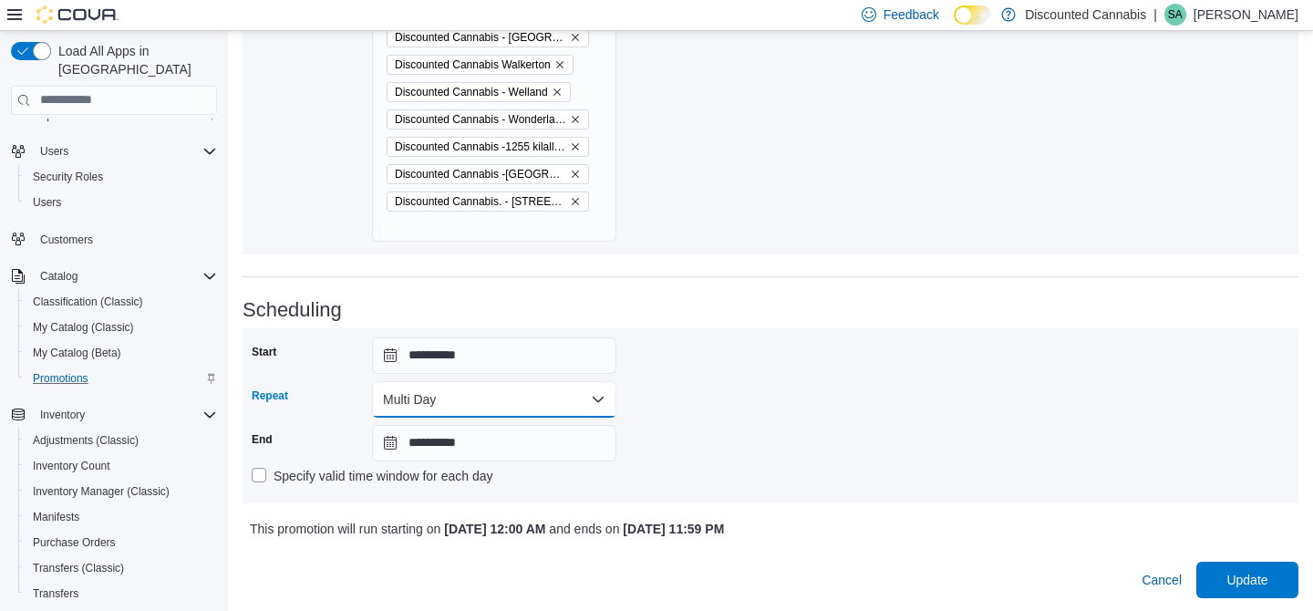
click at [505, 396] on button "Multi Day" at bounding box center [494, 399] width 244 height 36
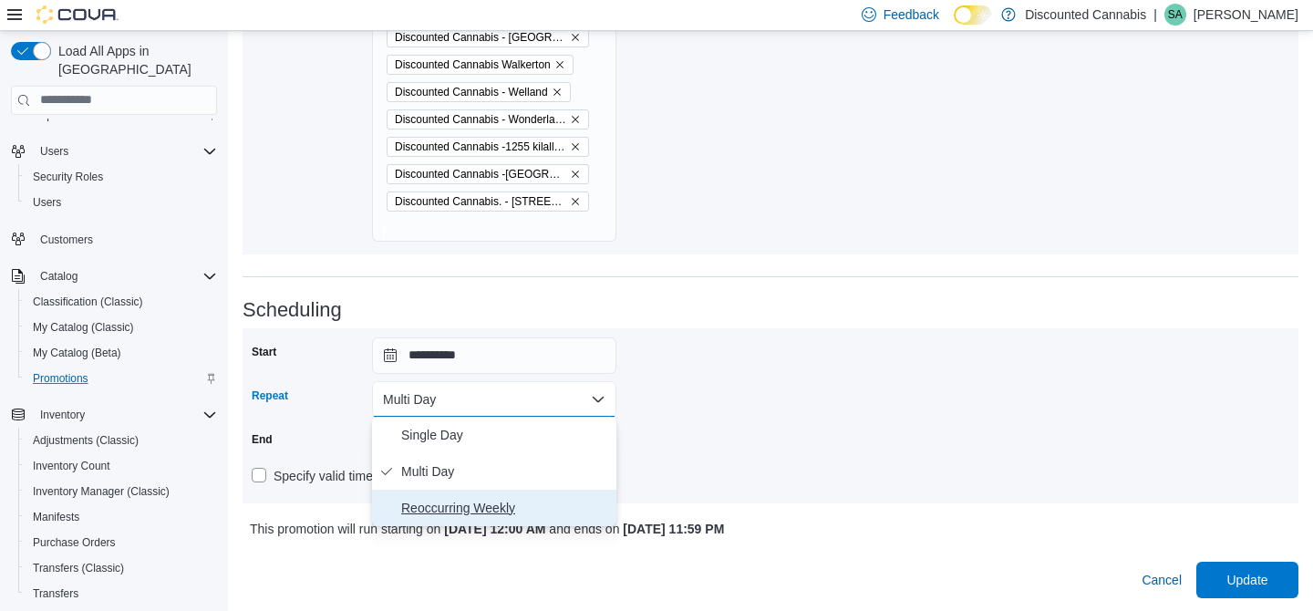
click at [491, 492] on button "Reoccurring Weekly" at bounding box center [494, 508] width 244 height 36
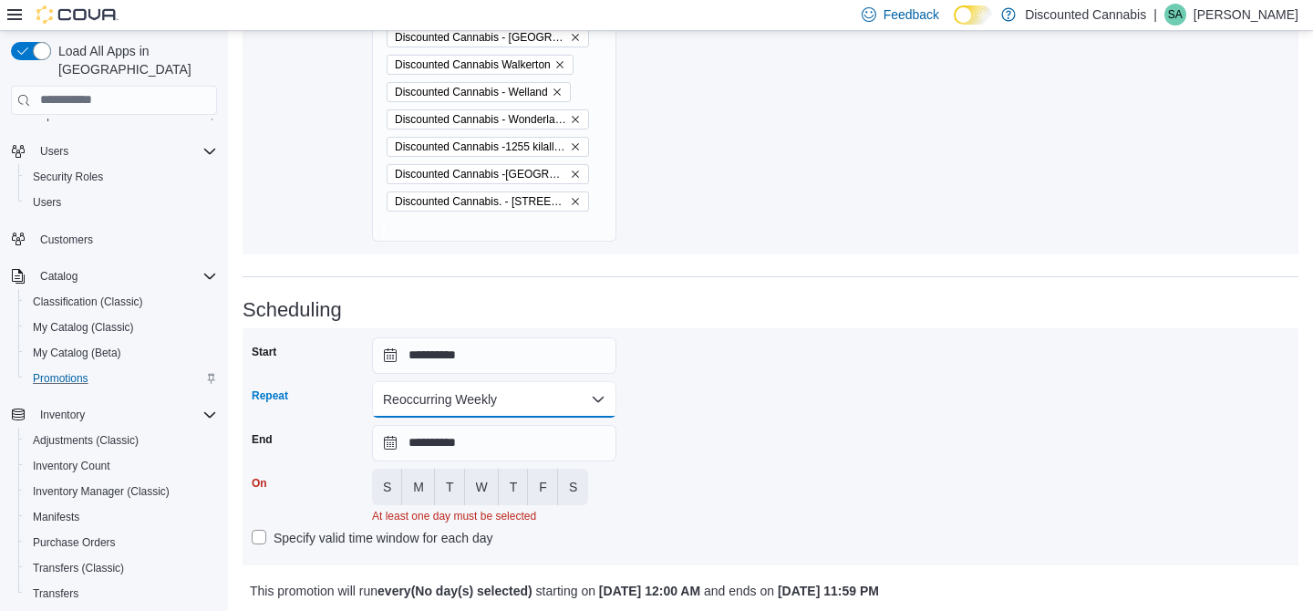
click at [521, 393] on button "Reoccurring Weekly" at bounding box center [494, 399] width 244 height 36
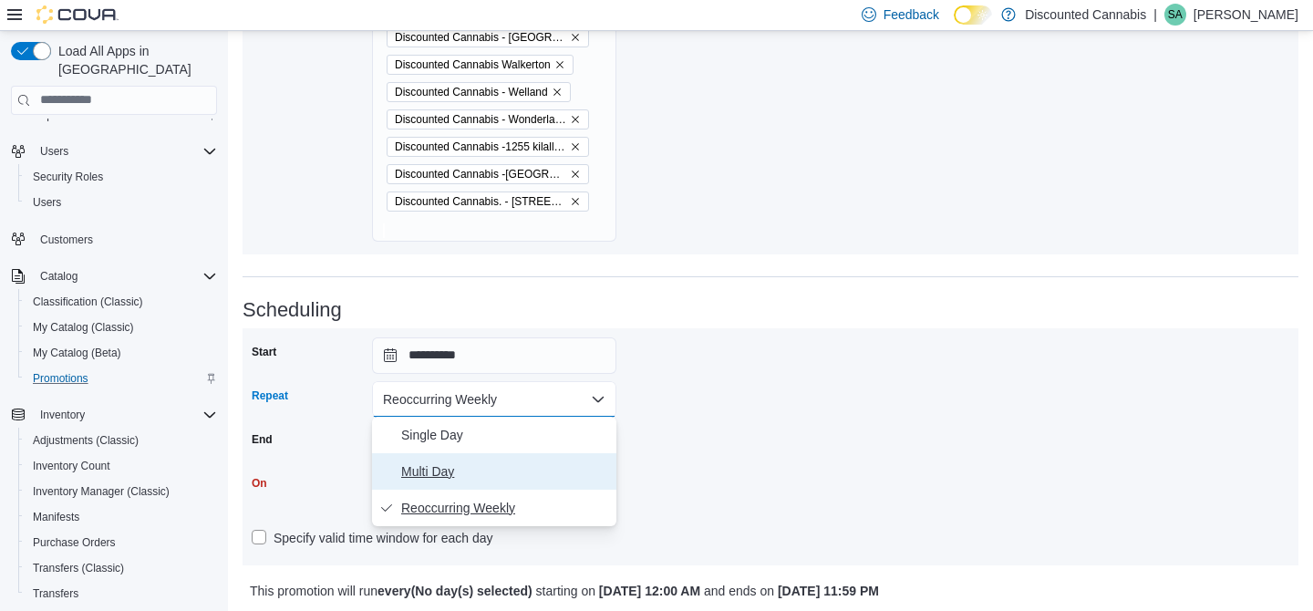
drag, startPoint x: 473, startPoint y: 463, endPoint x: 478, endPoint y: 499, distance: 35.9
click at [478, 499] on div "Single Day Multi Day Reoccurring Weekly" at bounding box center [494, 471] width 244 height 109
click at [466, 471] on span "Multi Day" at bounding box center [505, 471] width 208 height 22
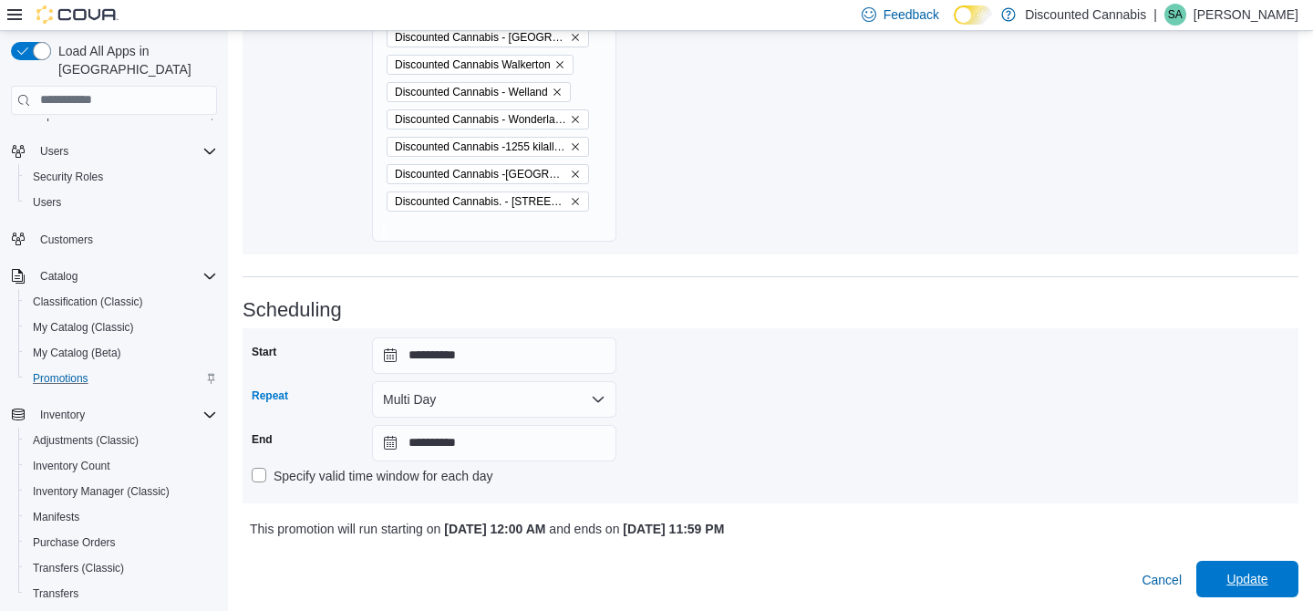
click at [1238, 577] on span "Update" at bounding box center [1246, 579] width 41 height 18
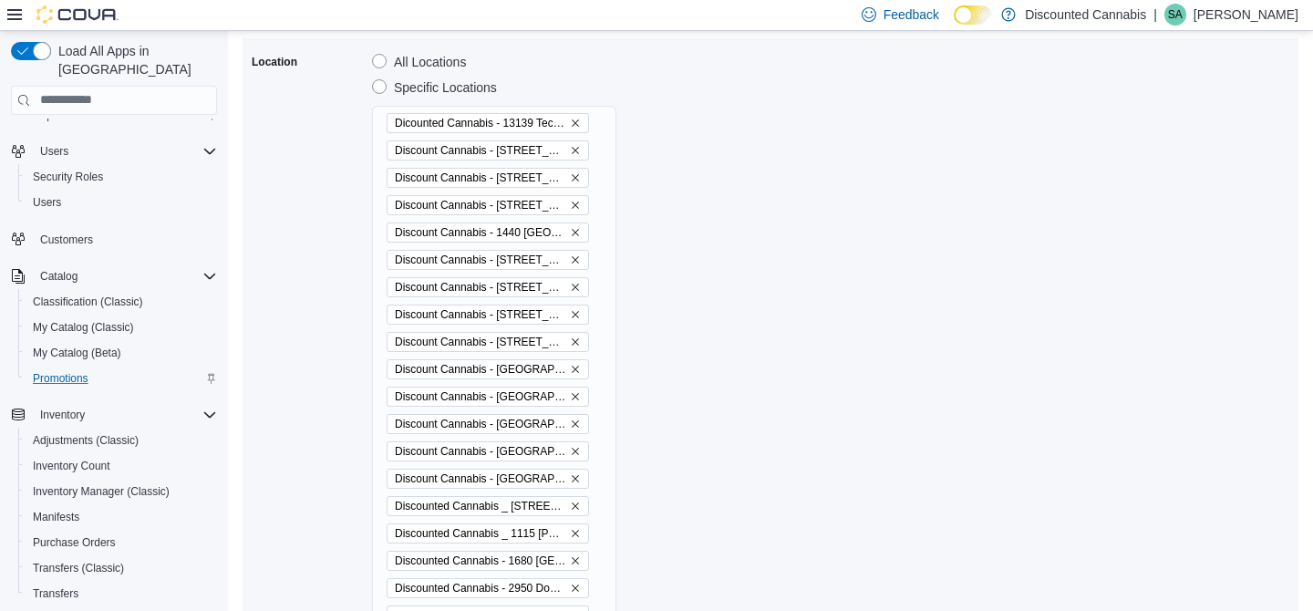
scroll to position [702, 0]
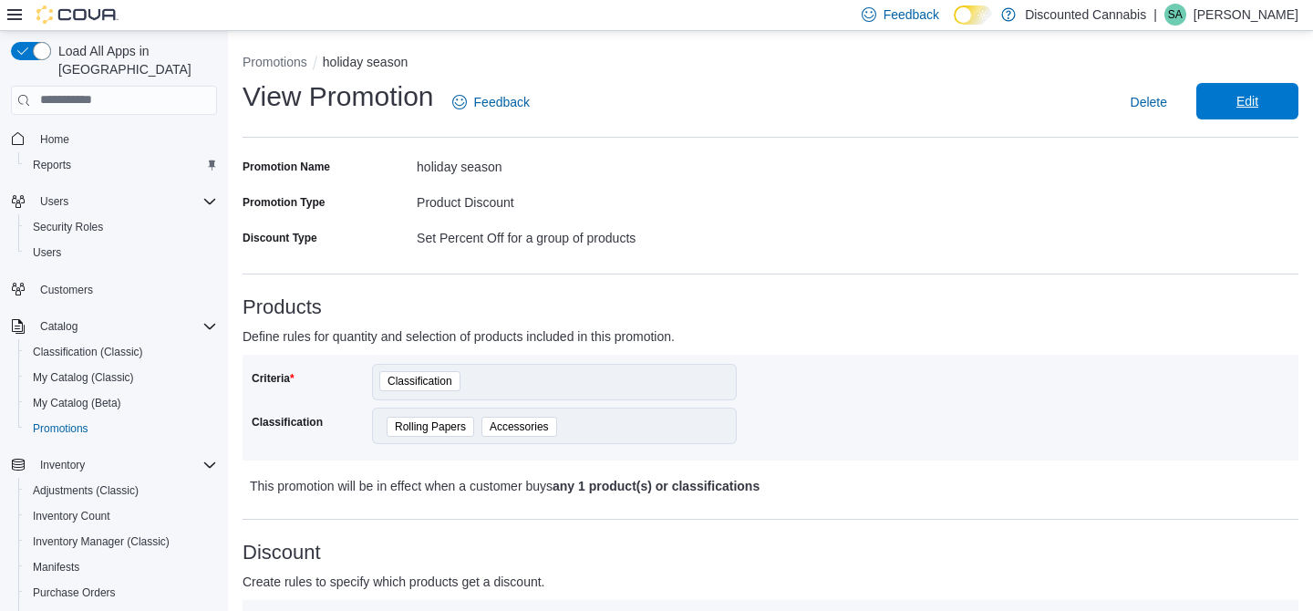
click at [1267, 108] on span "Edit" at bounding box center [1247, 101] width 80 height 36
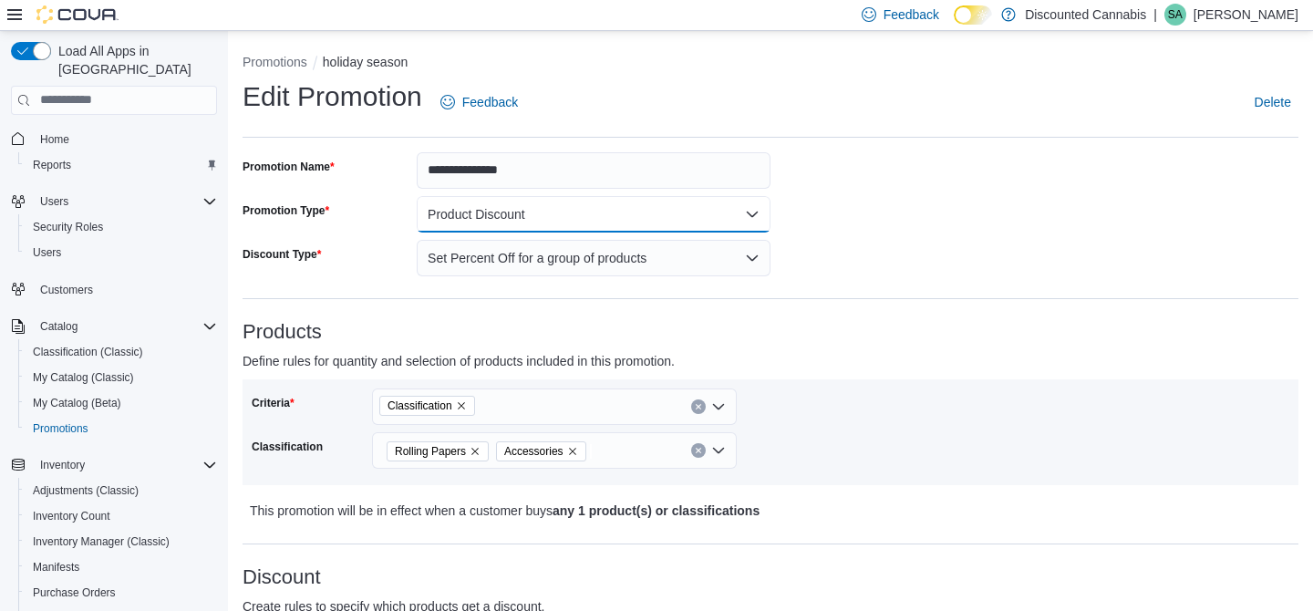
click at [667, 220] on button "Product Discount" at bounding box center [594, 214] width 354 height 36
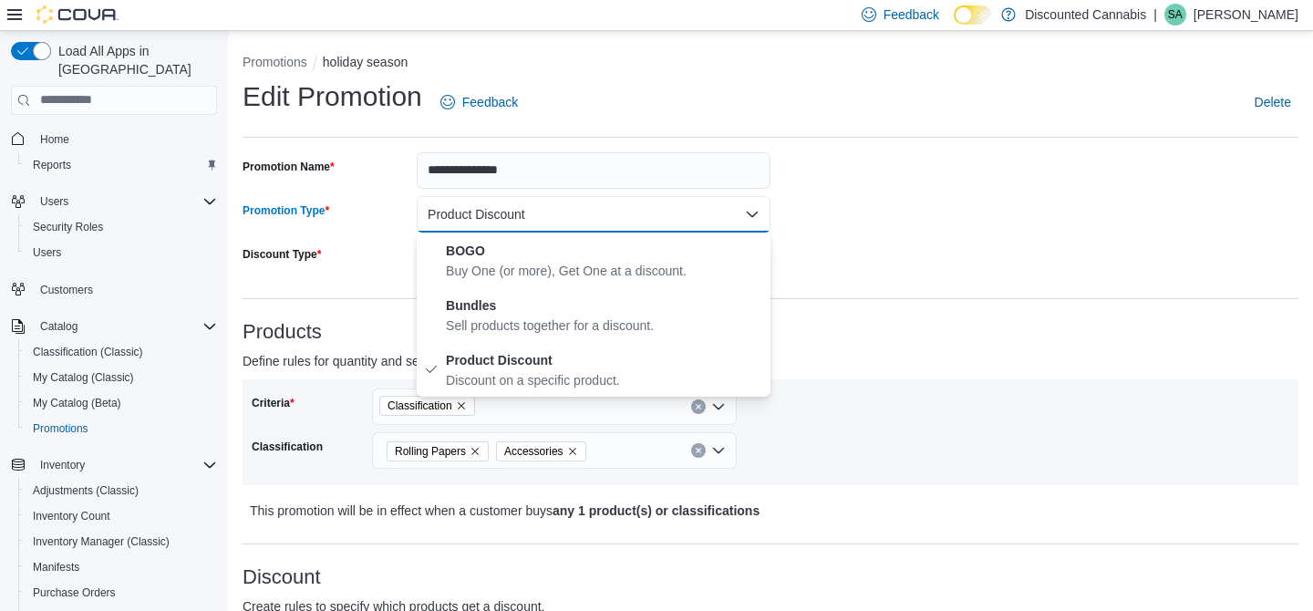
click at [799, 325] on h3 "Products" at bounding box center [771, 332] width 1056 height 22
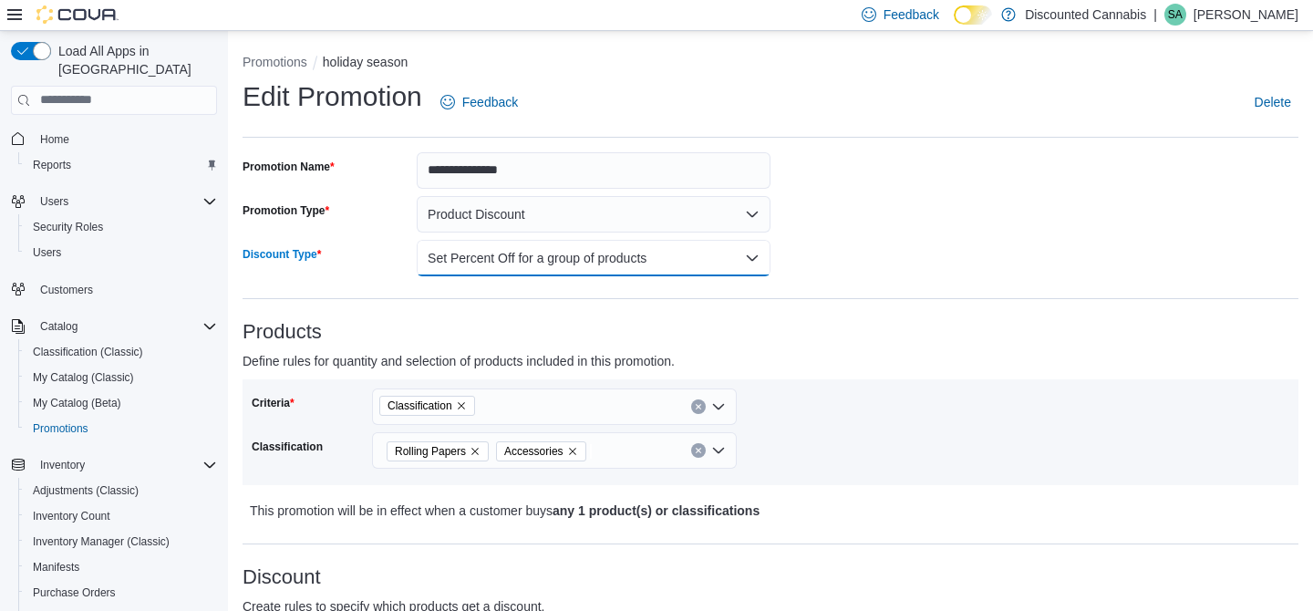
click at [667, 261] on button "Set Percent Off for a group of products" at bounding box center [594, 258] width 354 height 36
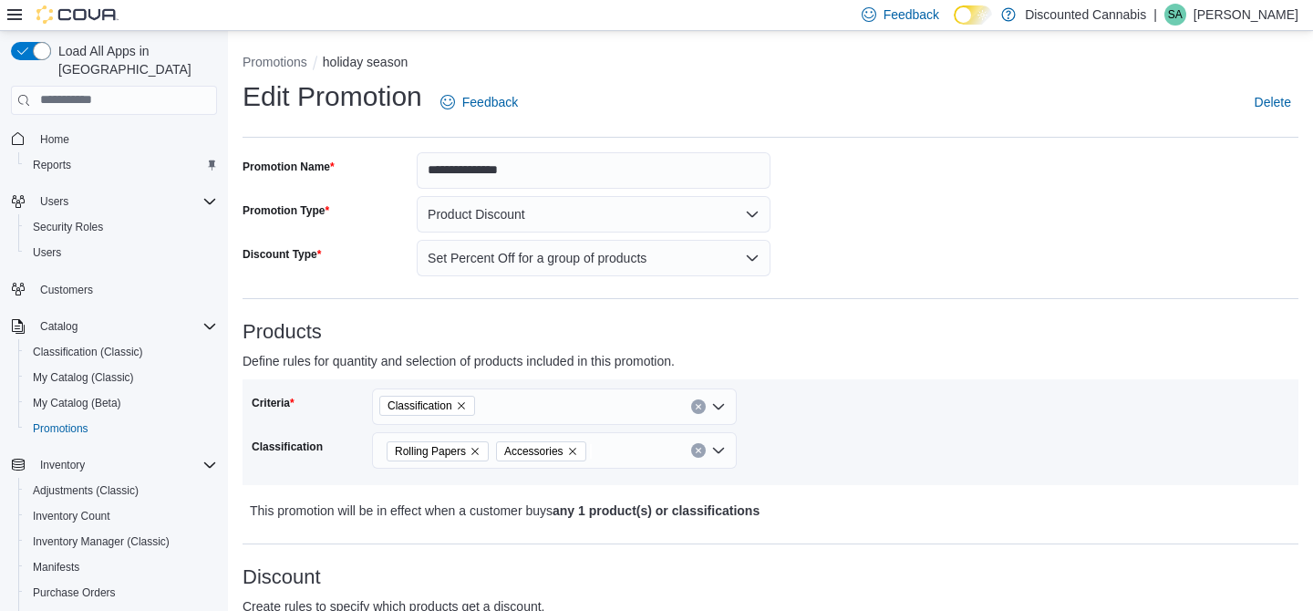
click at [812, 371] on p "Define rules for quantity and selection of products included in this promotion." at bounding box center [639, 361] width 792 height 22
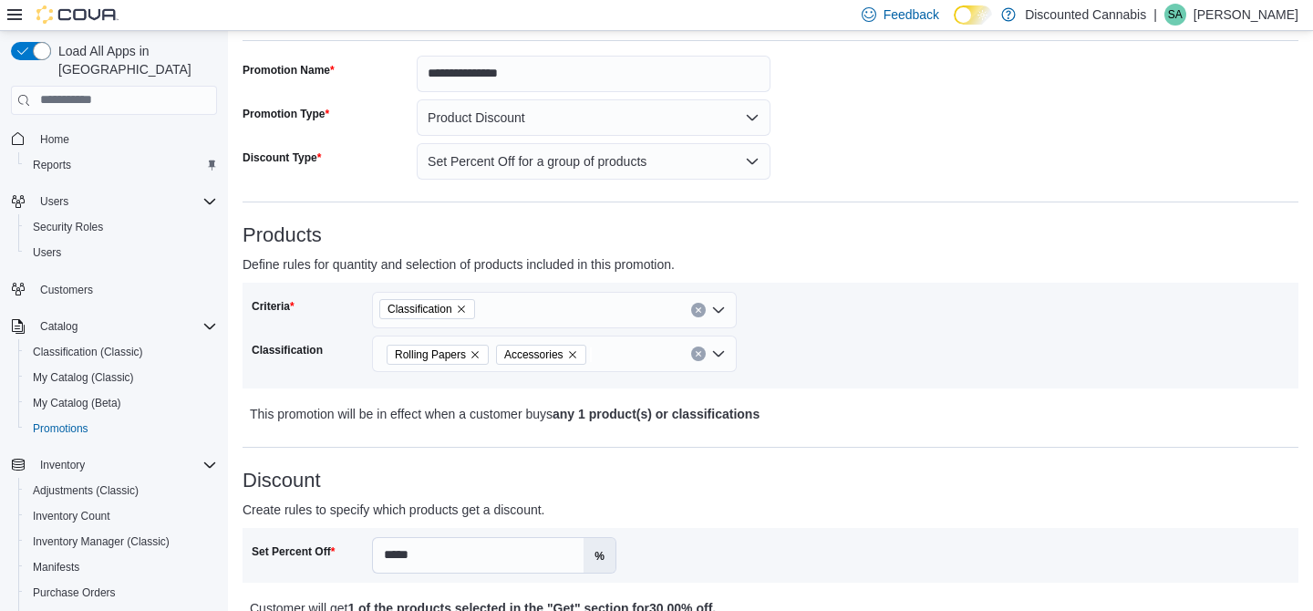
scroll to position [102, 0]
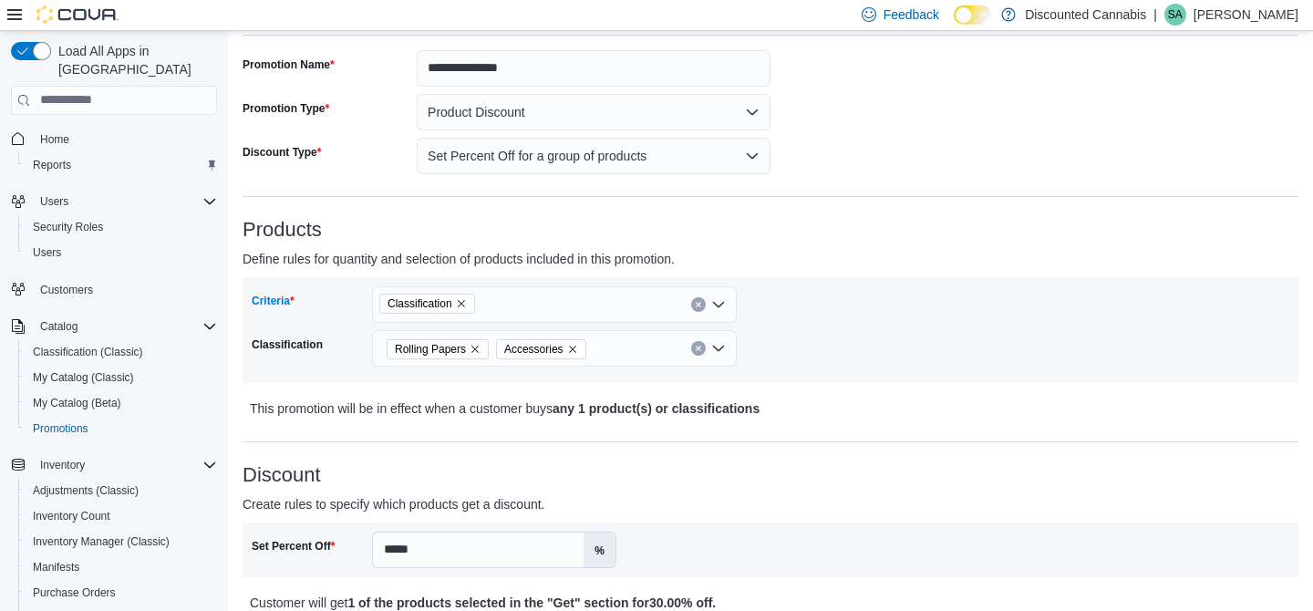
click at [616, 305] on div "Classification" at bounding box center [554, 304] width 365 height 36
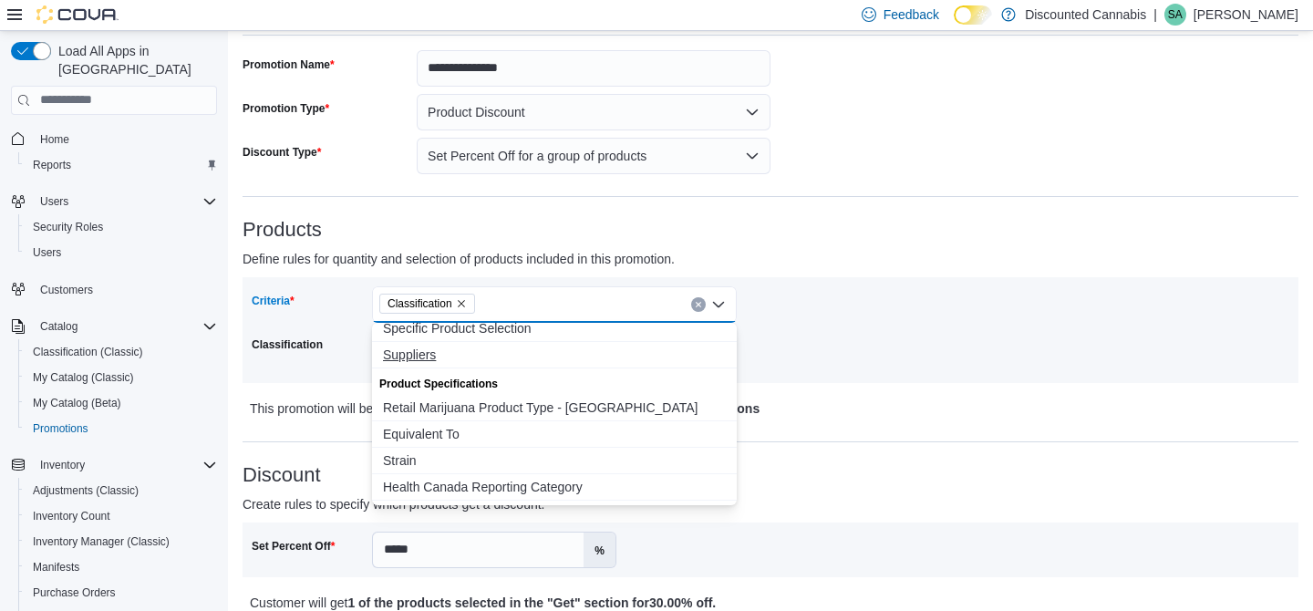
scroll to position [39, 0]
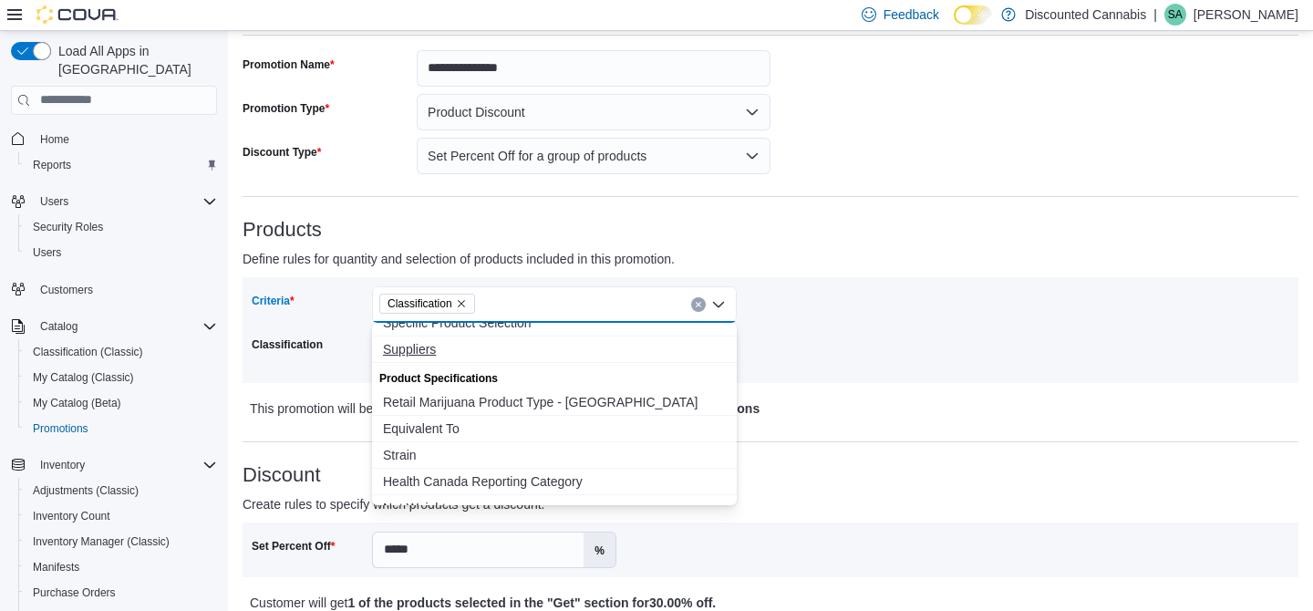
click at [415, 354] on span "Suppliers" at bounding box center [554, 349] width 343 height 18
select select "**"
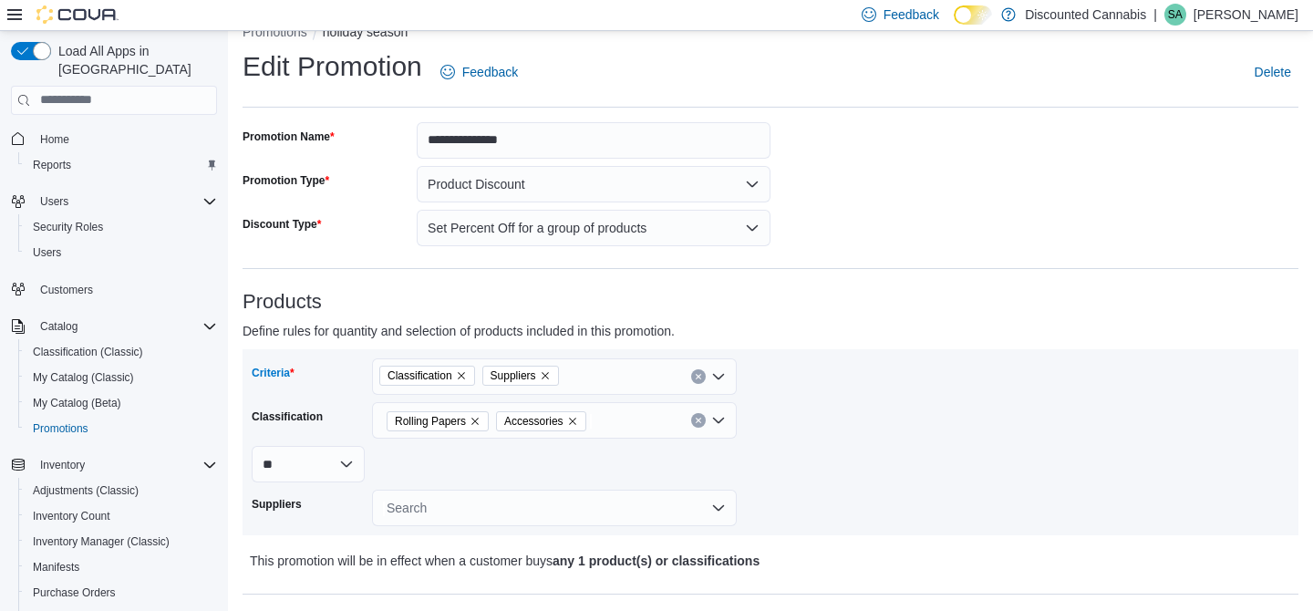
scroll to position [0, 0]
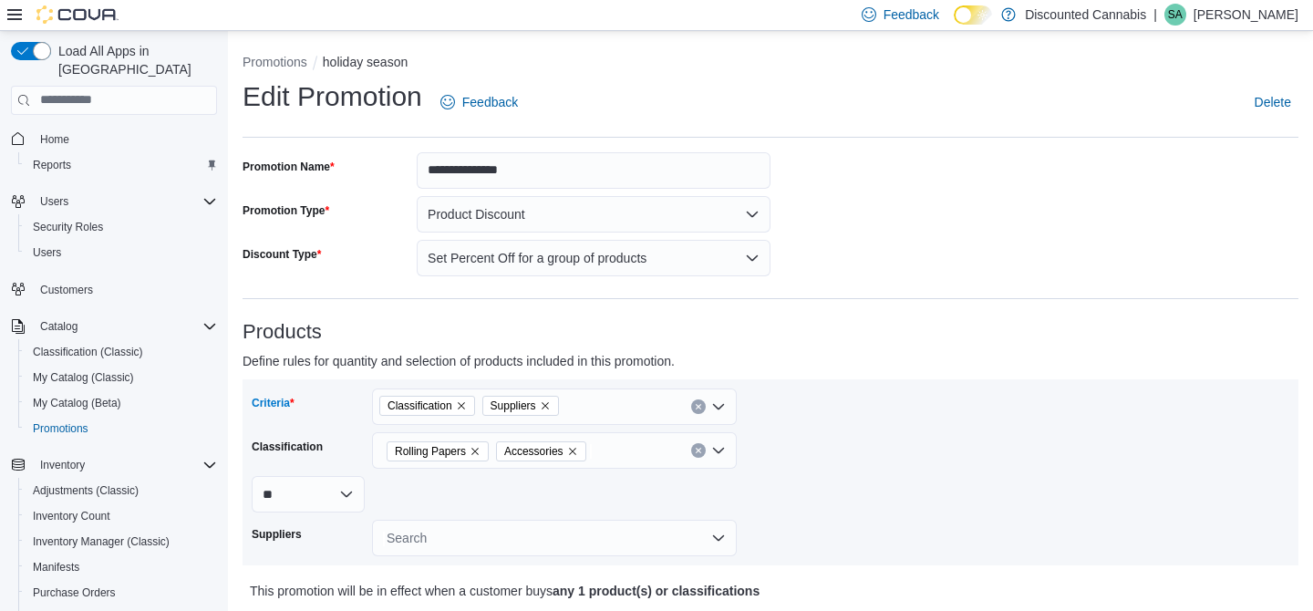
click at [602, 398] on div "Classification Suppliers" at bounding box center [554, 406] width 365 height 36
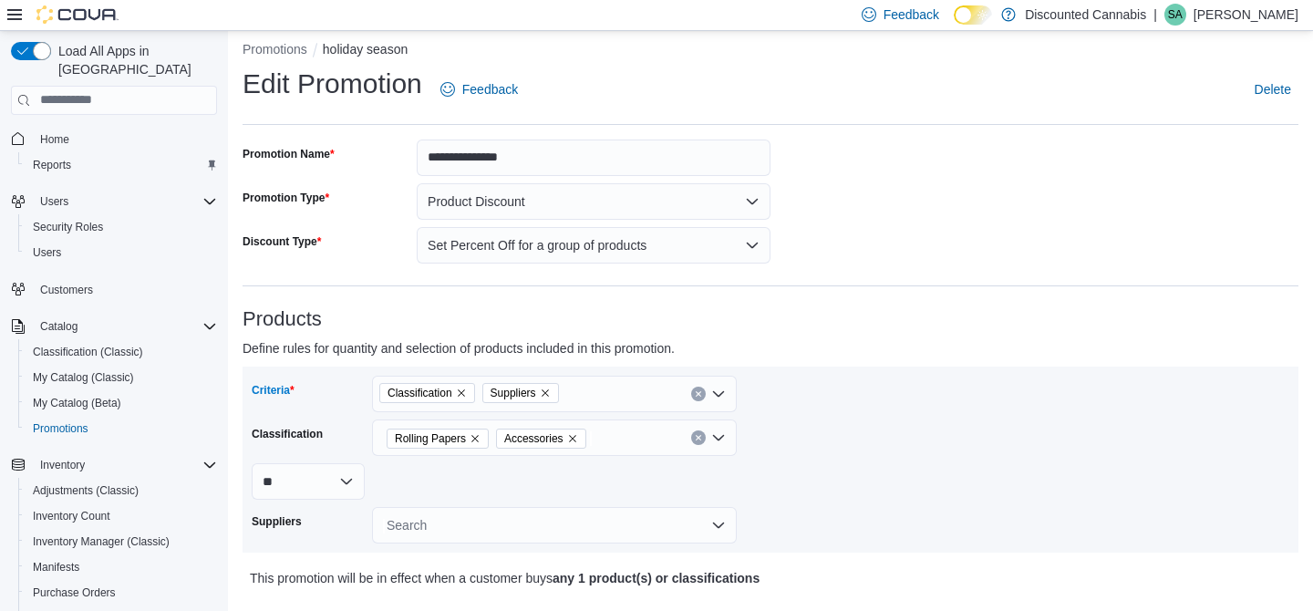
scroll to position [4, 0]
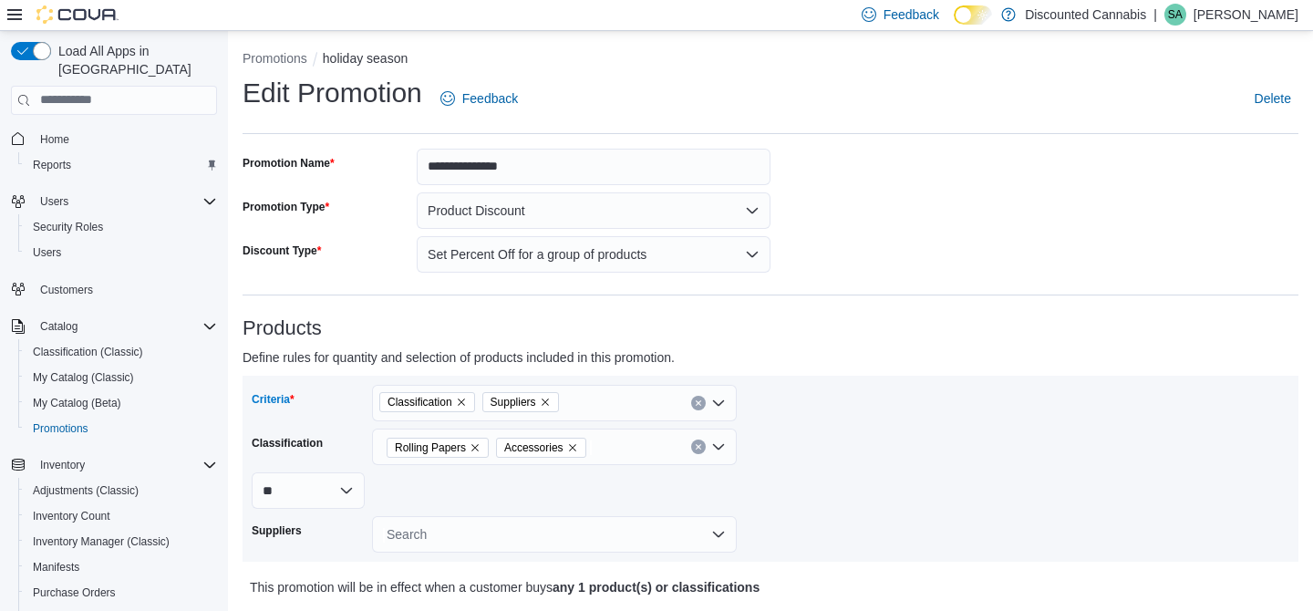
click at [615, 402] on div "Classification Suppliers Combo box. Selected. Classification, Suppliers. Press …" at bounding box center [554, 403] width 365 height 36
